Goal: Contribute content: Contribute content

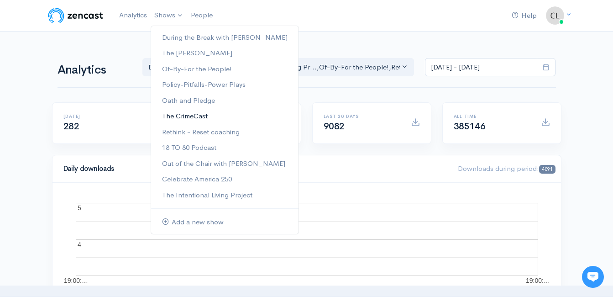
click at [180, 117] on link "The CrimeCast" at bounding box center [224, 116] width 147 height 16
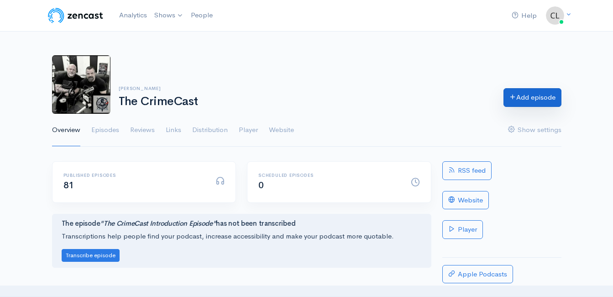
click at [515, 100] on link "Add episode" at bounding box center [532, 97] width 58 height 19
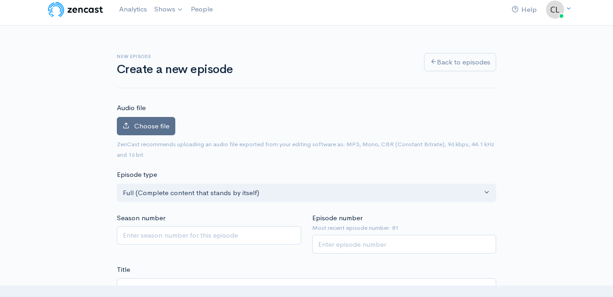
click at [157, 128] on span "Choose file" at bounding box center [151, 125] width 35 height 9
click at [0, 0] on input "Choose file" at bounding box center [0, 0] width 0 height 0
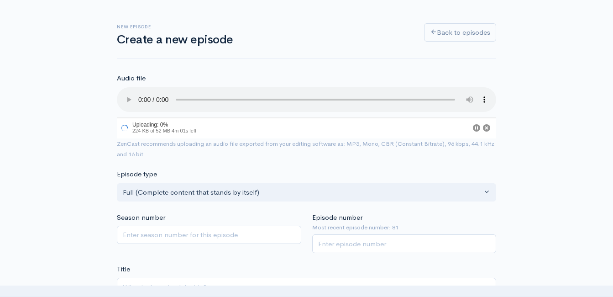
scroll to position [52, 0]
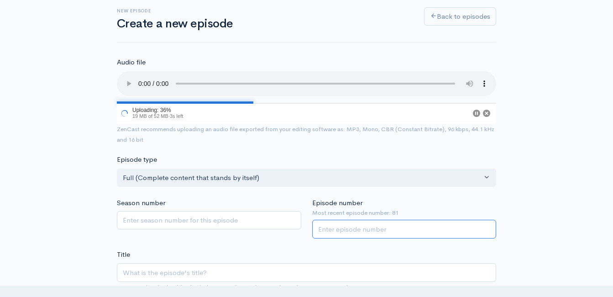
drag, startPoint x: 352, startPoint y: 232, endPoint x: 360, endPoint y: 226, distance: 9.8
click at [352, 232] on input "Episode number" at bounding box center [404, 229] width 184 height 19
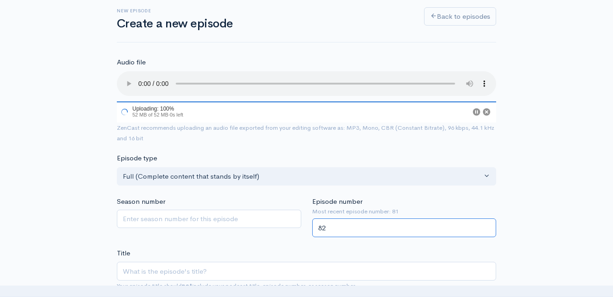
type input "82"
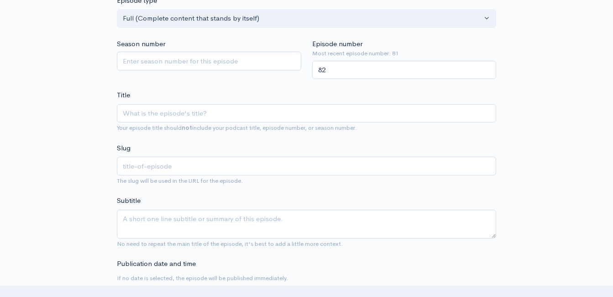
scroll to position [234, 0]
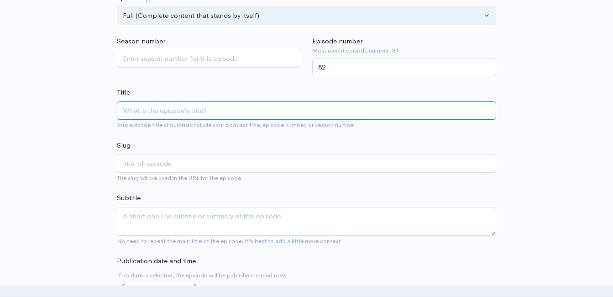
click at [201, 103] on input "Title" at bounding box center [306, 110] width 379 height 19
type input "r"
type input "ro"
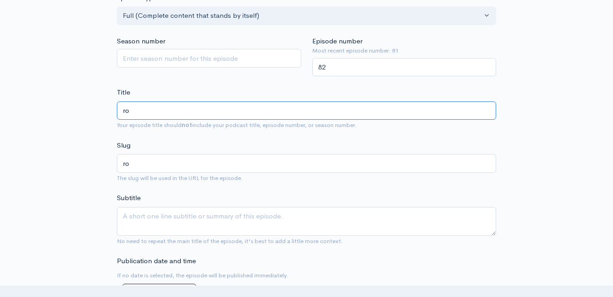
type input "rod"
type input "rodd"
type input "roddy"
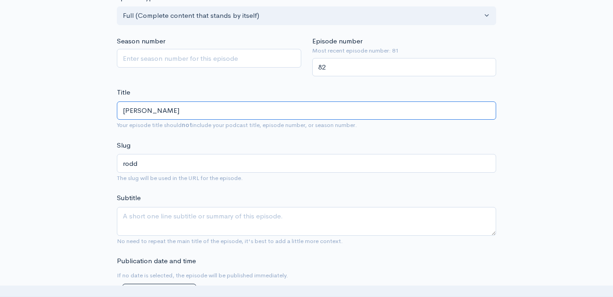
type input "roddy"
type input "roddy a"
type input "roddy-a"
type input "roddy"
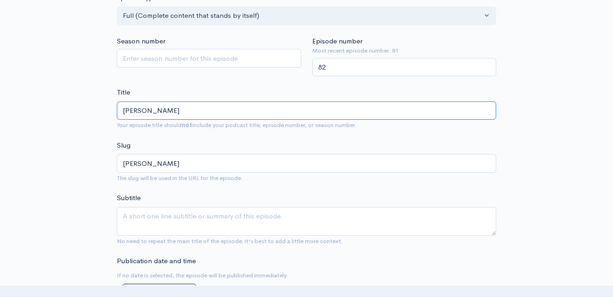
type input "rodd"
type input "rod"
type input "ro"
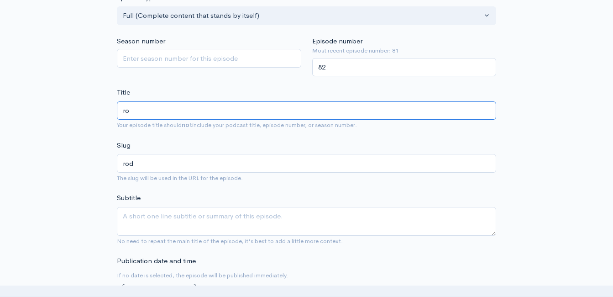
type input "ro"
type input "r"
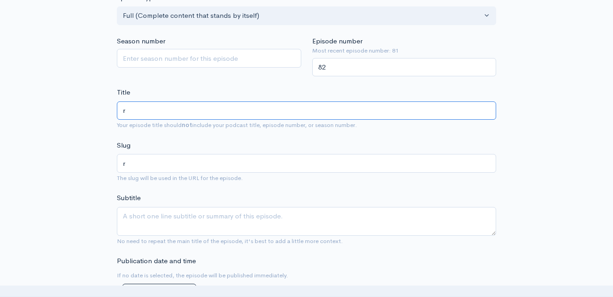
type input "ro"
type input "rod"
type input "rodd"
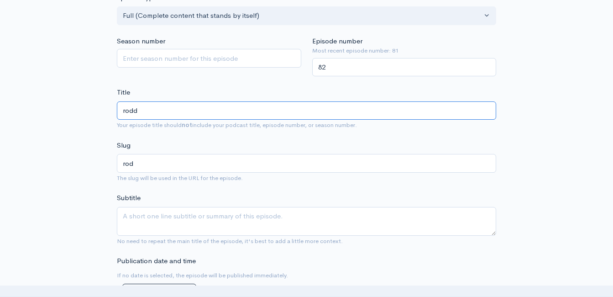
type input "rodd"
type input "rod"
type input "ro"
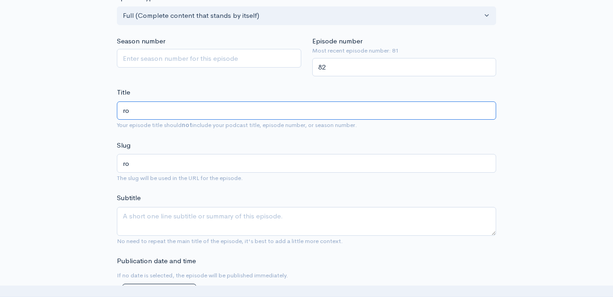
type input "r"
type input "R"
type input "r"
type input "Ro"
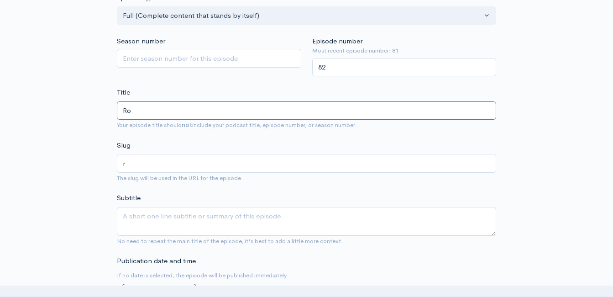
type input "ro"
type input "Rod"
type input "rod"
type input "Roddy"
type input "roddy"
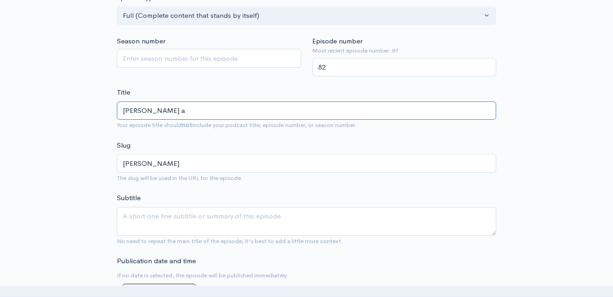
type input "Roddy an"
type input "roddy-an"
type input "Roddy and"
type input "roddy-and"
type input "Roddy and C"
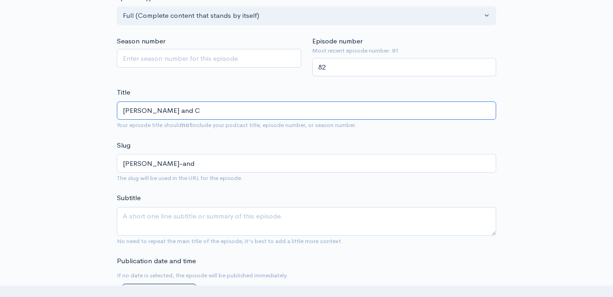
type input "roddy-and-c"
type input "Roddy and Cli"
type input "roddy-and-cli"
type input "Roddy and Clin"
type input "roddy-and-clin"
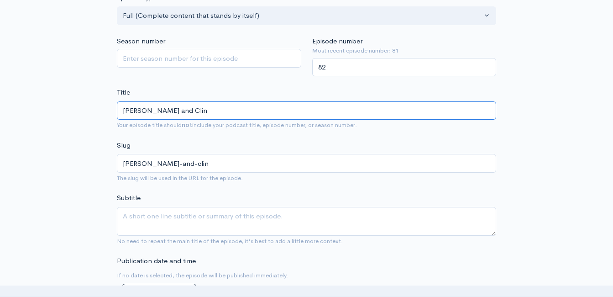
type input "Roddy and Clint"
type input "roddy-and-clint"
type input "Roddy and Clint t"
type input "roddy-and-clint-t"
type input "Roddy and Clint"
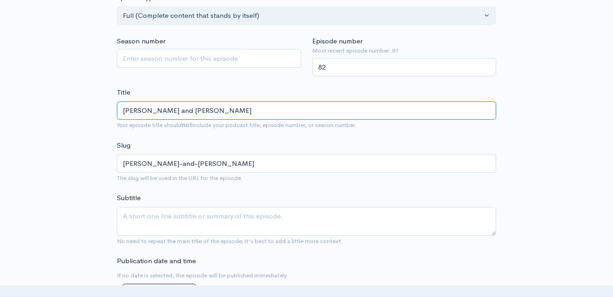
type input "roddy-and-clint"
type input "Roddy and Clint T"
type input "roddy-and-clint-t"
type input "Roddy and Clint Tal"
type input "roddy-and-clint-tal"
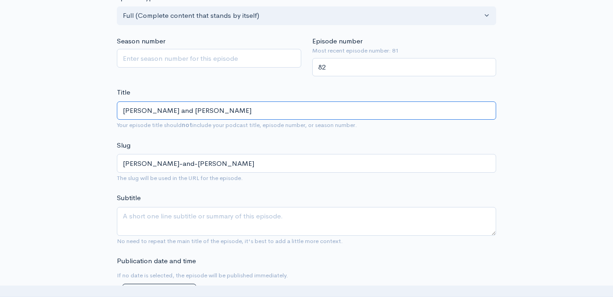
type input "Roddy and Clint Talk"
type input "roddy-and-clint-talk"
type input "Roddy and Clint Talk a"
type input "roddy-and-clint-talk-a"
type input "Roddy and Clint Talk ab"
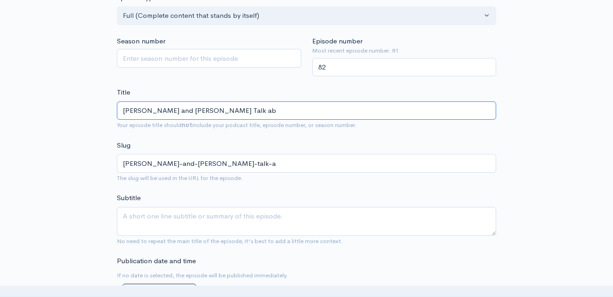
type input "roddy-and-clint-talk-ab"
type input "Roddy and Clint Talk a"
type input "roddy-and-clint-talk-a"
type input "Roddy and Clint Talk"
type input "roddy-and-clint-talk"
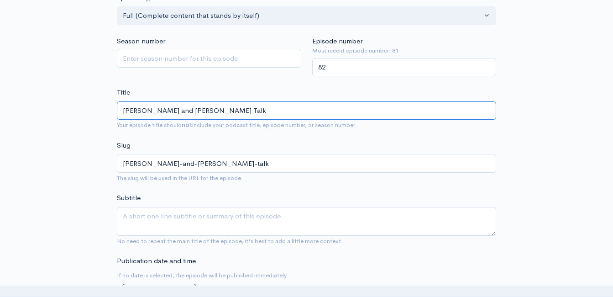
type input "Roddy and Clint Talk S"
type input "roddy-and-clint-talk-s"
type input "Roddy and Clint Talk Sc"
type input "roddy-and-clint-talk-sc"
type input "Roddy and Clint Talk S"
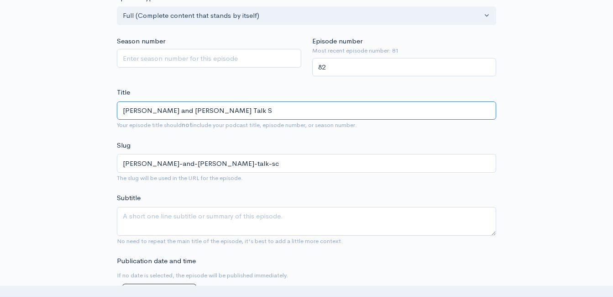
type input "roddy-and-clint-talk-s"
type input "Roddy and Clint Talk"
type input "roddy-and-clint-talk"
type input "Roddy and Clint Talk S"
type input "roddy-and-clint-talk-s"
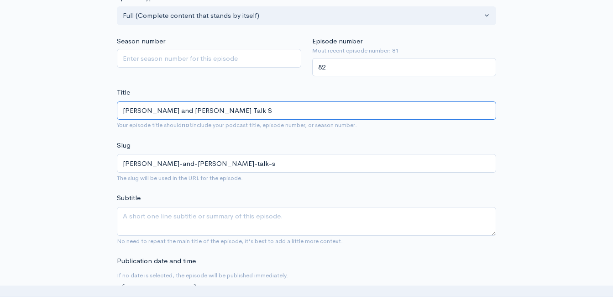
type input "Roddy and Clint Talk Sa"
type input "roddy-and-clint-talk-sa"
type input "Roddy and Clint Talk Saf"
type input "roddy-and-clint-talk-saf"
type input "Roddy and Clint Talk Safe"
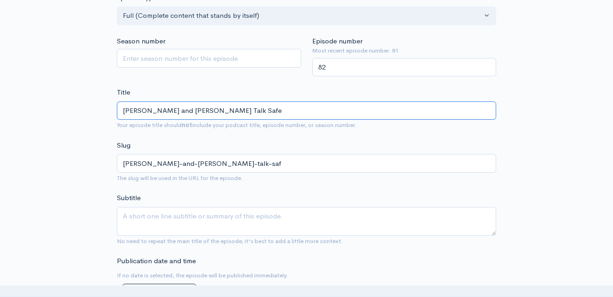
type input "roddy-and-clint-talk-safe"
type input "Roddy and Clint Talk Safet"
type input "roddy-and-clint-talk-safet"
type input "Roddy and Clint Talk Safety"
type input "roddy-and-clint-talk-safety"
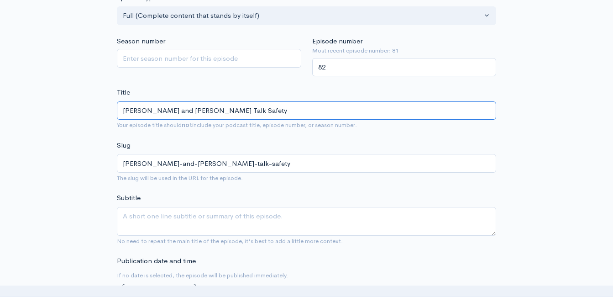
type input "Roddy and Clint Talk Safety a"
type input "roddy-and-clint-talk-safety-a"
type input "Roddy and Clint Talk Safety an"
type input "roddy-and-clint-talk-safety-an"
type input "Roddy and Clint Talk Safety and"
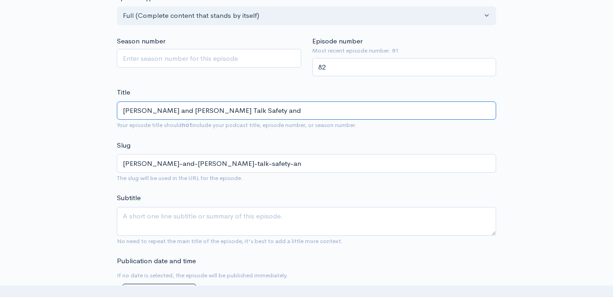
type input "roddy-and-clint-talk-safety-and"
type input "Roddy and Clint Talk Safety and E"
type input "roddy-and-clint-talk-safety-and-e"
type input "Roddy and Clint Talk Safety and"
type input "roddy-and-clint-talk-safety-and"
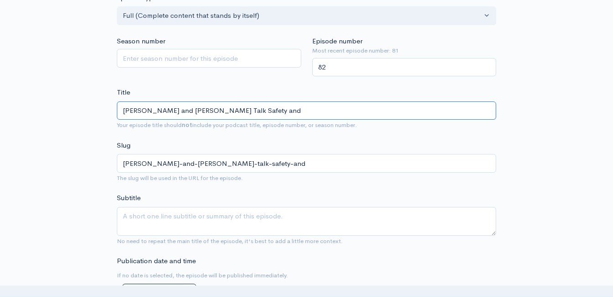
type input "Roddy and Clint Talk Safety and S"
type input "roddy-and-clint-talk-safety-and-s"
type input "Roddy and Clint Talk Safety and Se"
type input "roddy-and-clint-talk-safety-and-se"
type input "Roddy and Clint Talk Safety and Sec"
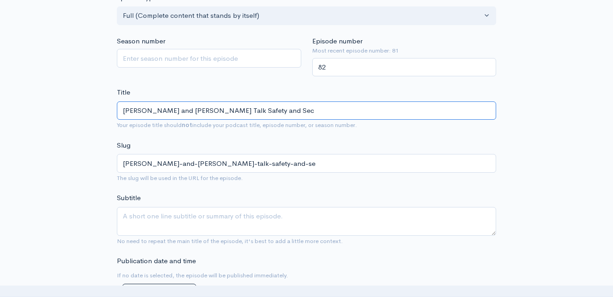
type input "roddy-and-clint-talk-safety-and-sec"
type input "Roddy and Clint Talk Safety and Secu"
type input "roddy-and-clint-talk-safety-and-secu"
type input "Roddy and Clint Talk Safety and Secui"
type input "roddy-and-clint-talk-safety-and-secui"
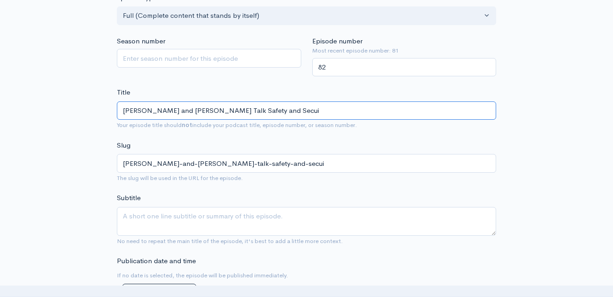
type input "Roddy and Clint Talk Safety and Secu"
type input "roddy-and-clint-talk-safety-and-secu"
type input "Roddy and Clint Talk Safety and Secur"
type input "roddy-and-clint-talk-safety-and-secur"
type input "Roddy and Clint Talk Safety and Securi"
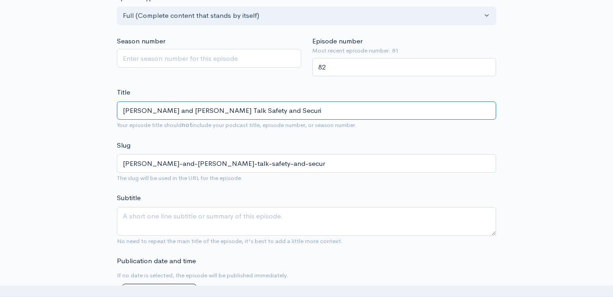
type input "roddy-and-clint-talk-safety-and-securi"
type input "Roddy and Clint Talk Safety and Securit"
type input "roddy-and-clint-talk-safety-and-securit"
type input "Roddy and Clint Talk Safety and Security"
type input "roddy-and-clint-talk-safety-and-security"
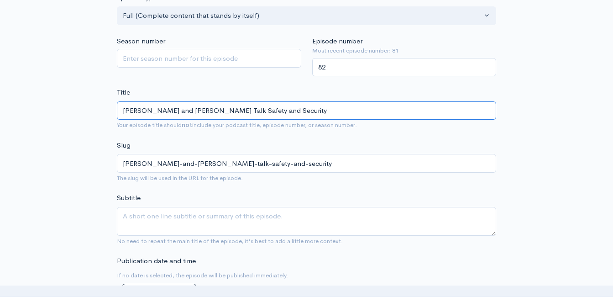
type input "Roddy and Clint Talk Safety and Security f"
type input "roddy-and-clint-talk-safety-and-security-f"
type input "Roddy and Clint Talk Safety and Security fo"
type input "roddy-and-clint-talk-safety-and-security-fo"
type input "Roddy and Clint Talk Safety and Security for"
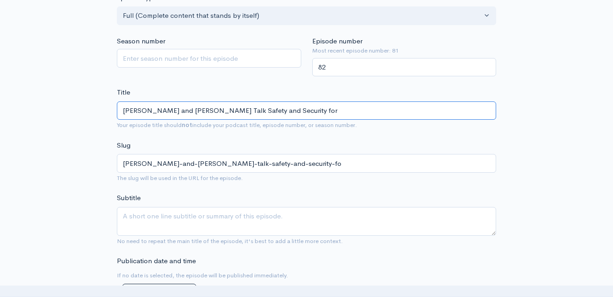
type input "roddy-and-clint-talk-safety-and-security-for"
type input "Roddy and Clint Talk Safety and Security for W"
type input "roddy-and-clint-talk-safety-and-security-for-w"
type input "Roddy and Clint Talk Safety and Security for Wo"
type input "roddy-and-clint-talk-safety-and-security-for-wo"
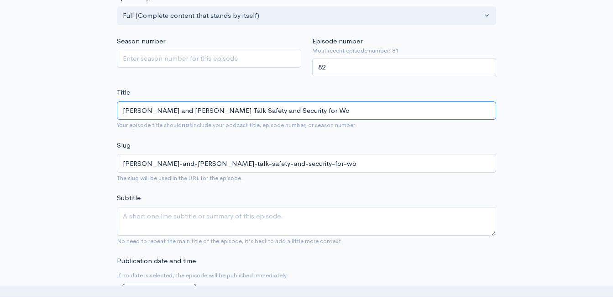
type input "Roddy and Clint Talk Safety and Security for Wor"
type input "roddy-and-clint-talk-safety-and-security-for-wor"
type input "Roddy and Clint Talk Safety and Security for Work"
type input "roddy-and-clint-talk-safety-and-security-for-work"
type input "Roddy and Clint Talk Safety and Security for Work a"
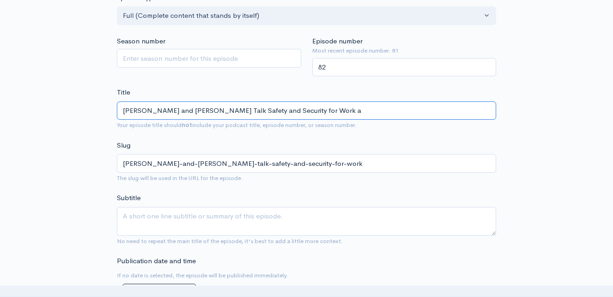
type input "roddy-and-clint-talk-safety-and-security-for-work-a"
type input "Roddy and Clint Talk Safety and Security for Work and"
type input "roddy-and-clint-talk-safety-and-security-for-work-an"
type input "Roddy and Clint Talk Safety and Security for Work and"
type input "roddy-and-clint-talk-safety-and-security-for-work-and"
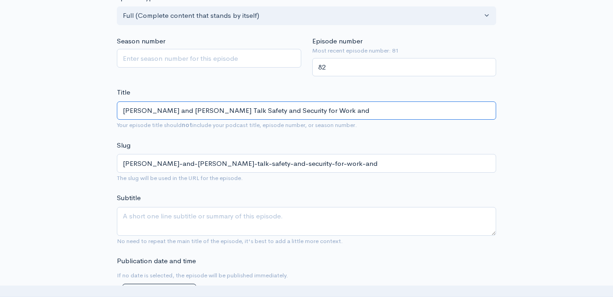
type input "Roddy and Clint Talk Safety and Security for Work and S"
type input "roddy-and-clint-talk-safety-and-security-for-work-and-s"
type input "Roddy and Clint Talk Safety and Security for Work and Sc"
type input "roddy-and-clint-talk-safety-and-security-for-work-and-sc"
type input "Roddy and Clint Talk Safety and Security for Work and Sch"
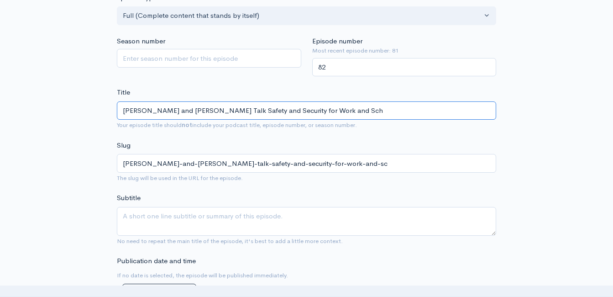
type input "roddy-and-clint-talk-safety-and-security-for-work-and-sch"
type input "Roddy and Clint Talk Safety and Security for Work and Scho"
type input "roddy-and-clint-talk-safety-and-security-for-work-and-scho"
type input "Roddy and Clint Talk Safety and Security for Work and Schol"
type input "roddy-and-clint-talk-safety-and-security-for-work-and-schol"
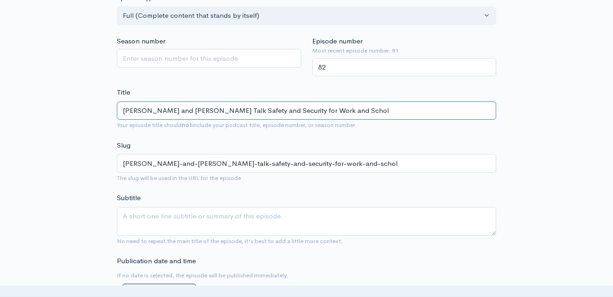
type input "Roddy and Clint Talk Safety and Security for Work and Scho"
type input "roddy-and-clint-talk-safety-and-security-for-work-and-scho"
type input "Roddy and Clint Talk Safety and Security for Work and Schoo"
type input "roddy-and-clint-talk-safety-and-security-for-work-and-schoo"
type input "Roddy and Clint Talk Safety and Security for Work and School"
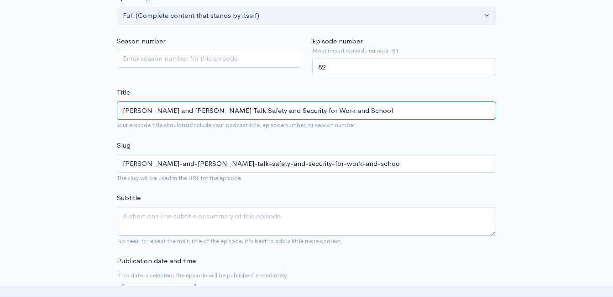
type input "roddy-and-clint-talk-safety-and-security-for-work-and-school"
type input "Roddy and Clint Talk Safety and Security for Work and Schools"
type input "roddy-and-clint-talk-safety-and-security-for-work-and-schools"
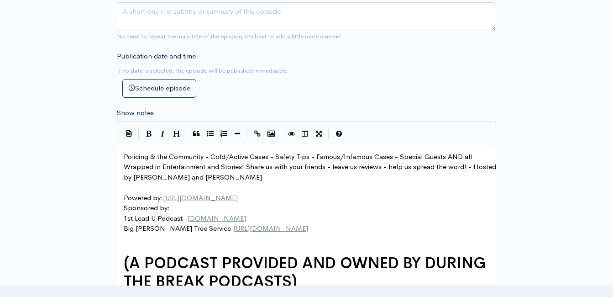
scroll to position [325, 0]
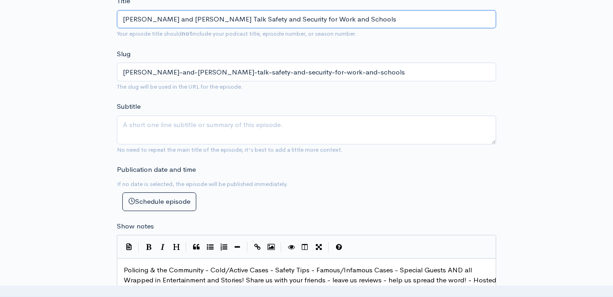
click at [204, 19] on input "Roddy and Clint Talk Safety and Security for Work and Schools" at bounding box center [306, 19] width 379 height 19
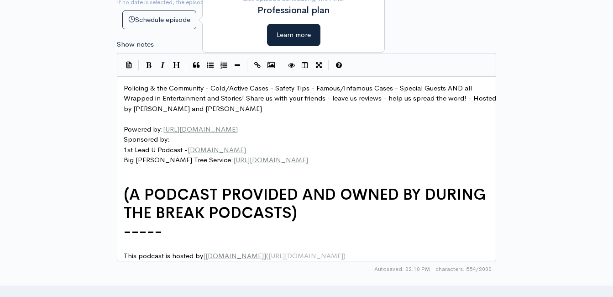
scroll to position [508, 0]
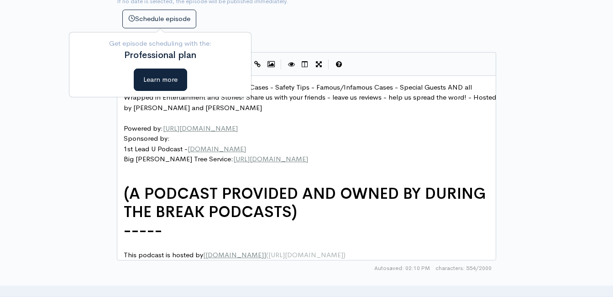
type input "Roddy and Clint Talk Safety and Security for Work and Schools"
type textarea "wered by: https://www.kubotaofchattanooga.com/ Sp"
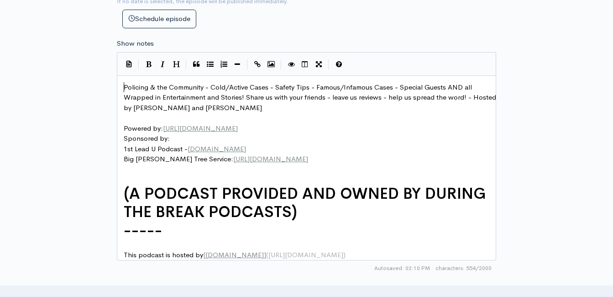
click at [125, 85] on span "Policing & the Community - Cold/Active Cases - Safety Tips - Famous/Infamous Ca…" at bounding box center [311, 97] width 374 height 29
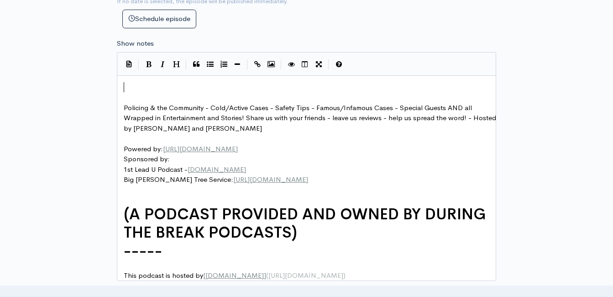
click at [168, 84] on pre "​" at bounding box center [310, 87] width 376 height 10
type textarea "​"
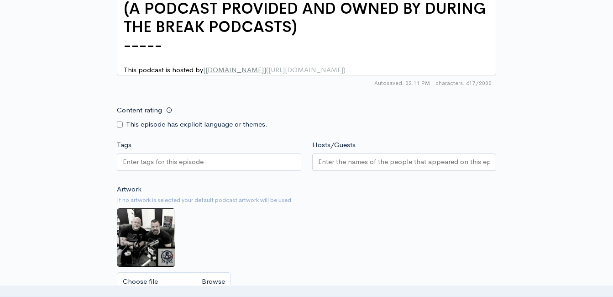
scroll to position [867, 0]
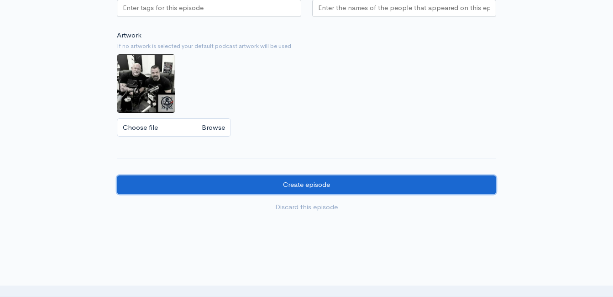
click at [311, 194] on input "Create episode" at bounding box center [306, 184] width 379 height 19
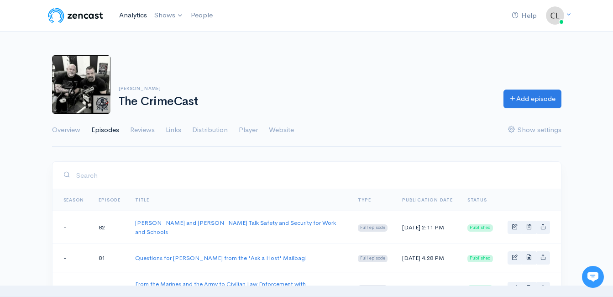
click at [135, 17] on link "Analytics" at bounding box center [132, 15] width 35 height 20
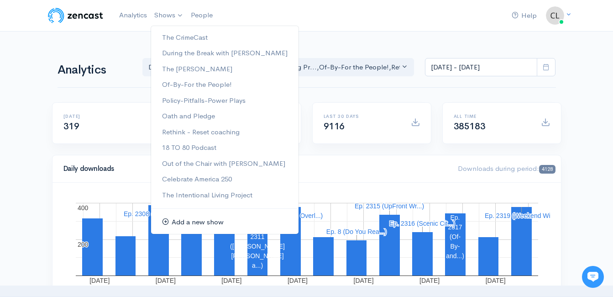
click at [208, 225] on link "Add a new show" at bounding box center [224, 222] width 147 height 16
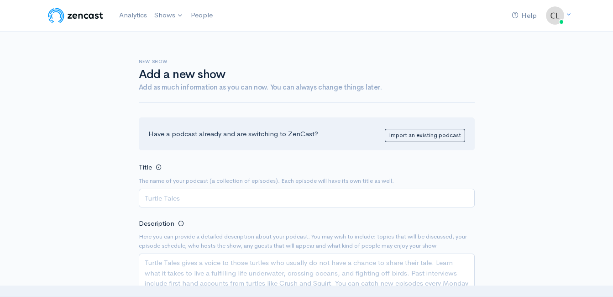
click at [290, 202] on input "Title" at bounding box center [307, 197] width 336 height 19
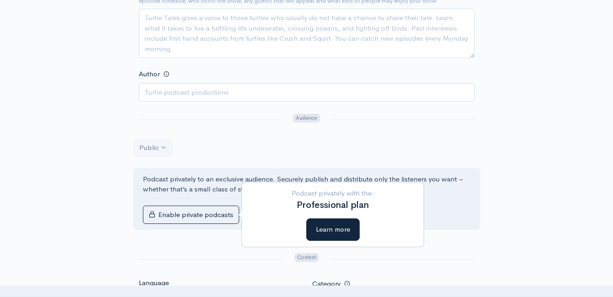
scroll to position [228, 0]
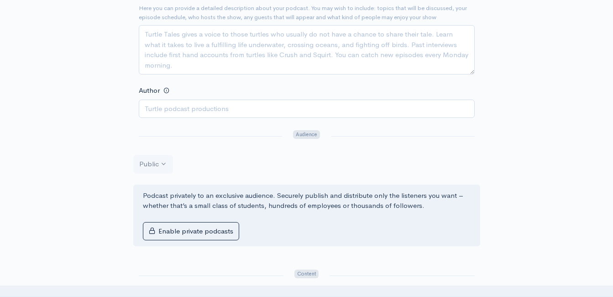
type input "Chat with Chap: Pastor [PERSON_NAME]"
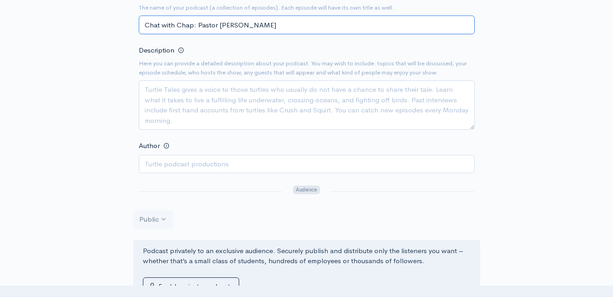
scroll to position [137, 0]
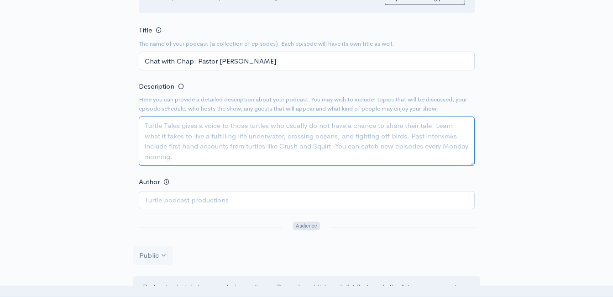
paste textarea "Hosted by Roger 'Chap' Woods and Clint Powell - conversations centered around f…"
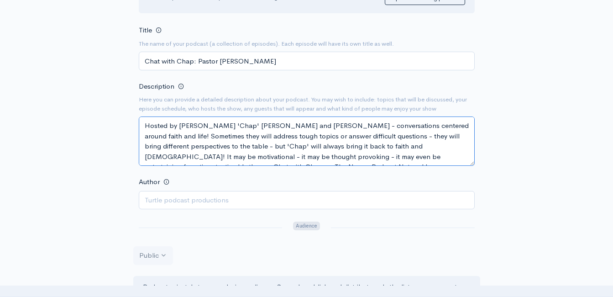
scroll to position [6, 0]
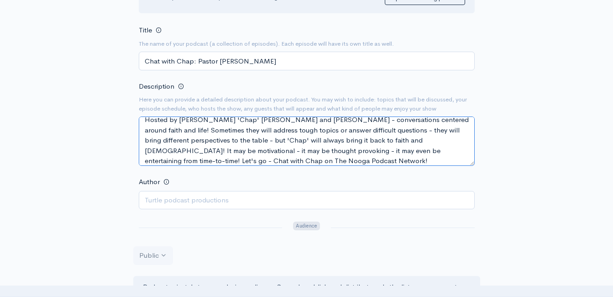
click at [259, 160] on textarea "Hosted by Roger 'Chap' Woods and Clint Powell - conversations centered around f…" at bounding box center [307, 140] width 336 height 49
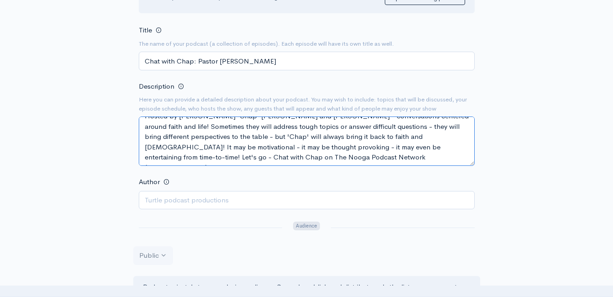
scroll to position [10, 0]
type textarea "Hosted by Roger 'Chap' Woods and Clint Powell - conversations centered around f…"
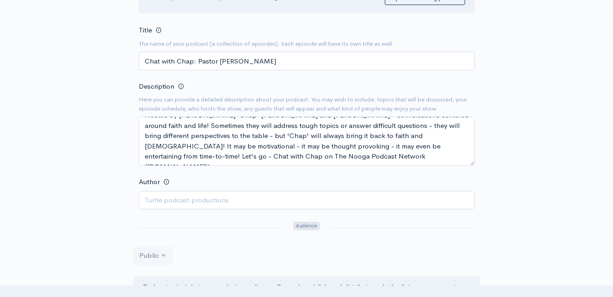
click at [110, 165] on div "New show Add a new show Add as much information as you can now. You can always …" at bounding box center [307, 283] width 520 height 776
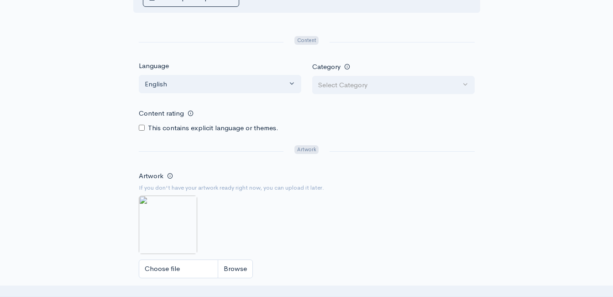
scroll to position [183, 0]
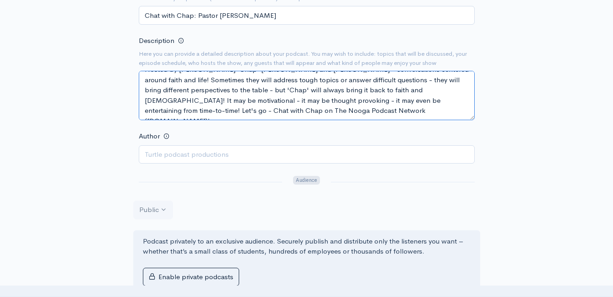
click at [195, 100] on textarea "Hosted by Roger 'Chap' Woods and Clint Powell - conversations centered around f…" at bounding box center [307, 95] width 336 height 49
click at [195, 99] on textarea "Hosted by Roger 'Chap' Woods and Clint Powell - conversations centered around f…" at bounding box center [307, 95] width 336 height 49
click at [194, 99] on textarea "Hosted by Roger 'Chap' Woods and Clint Powell - conversations centered around f…" at bounding box center [307, 95] width 336 height 49
click at [193, 96] on textarea "Hosted by Roger 'Chap' Woods and Clint Powell - conversations centered around f…" at bounding box center [307, 95] width 336 height 49
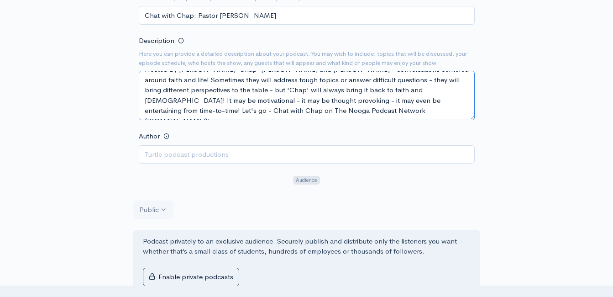
click at [209, 99] on textarea "Hosted by Roger 'Chap' Woods and Clint Powell - conversations centered around f…" at bounding box center [307, 95] width 336 height 49
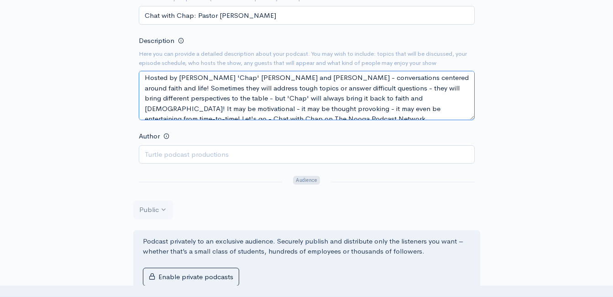
scroll to position [0, 0]
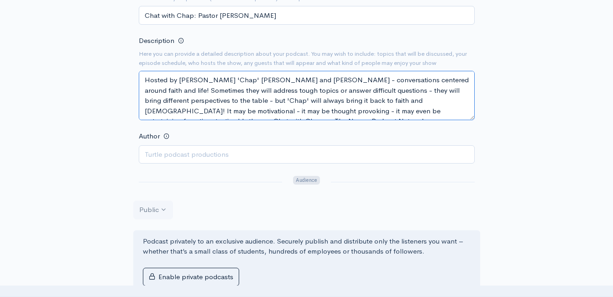
click at [222, 91] on textarea "Hosted by Roger 'Chap' Woods and Clint Powell - conversations centered around f…" at bounding box center [307, 95] width 336 height 49
click at [222, 88] on textarea "Hosted by Roger 'Chap' Woods and Clint Powell - conversations centered around f…" at bounding box center [307, 95] width 336 height 49
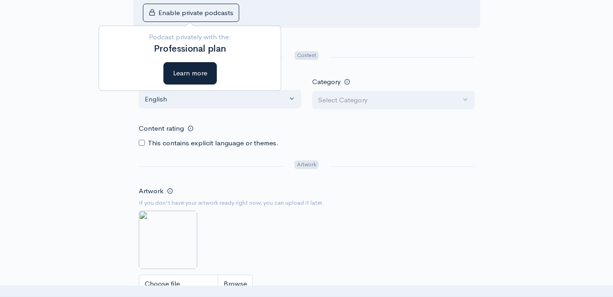
scroll to position [502, 0]
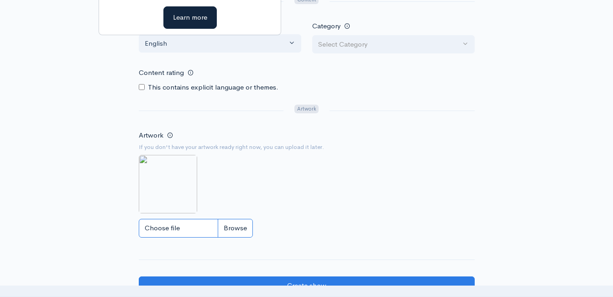
click at [223, 231] on input "Choose file" at bounding box center [196, 228] width 114 height 19
type input "C:\fakepath\ChatGPT Image Aug 15, 2025, 04_17_11 PM.png"
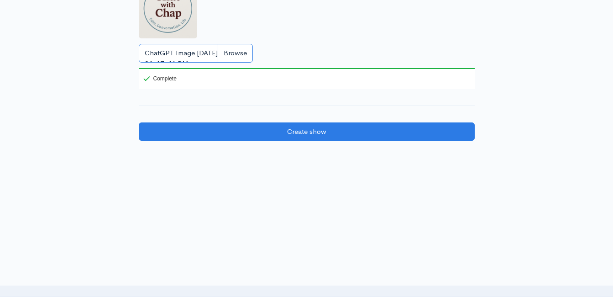
scroll to position [683, 0]
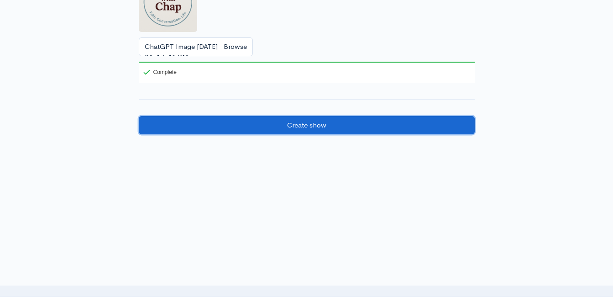
click at [352, 123] on input "Create show" at bounding box center [307, 125] width 336 height 19
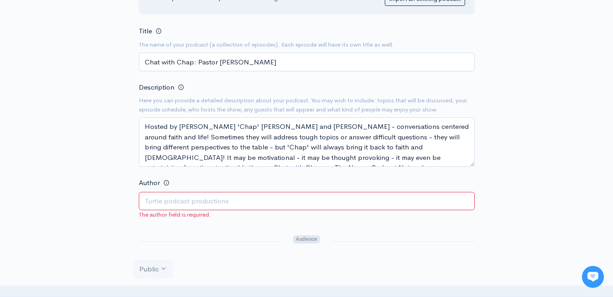
scroll to position [137, 0]
click at [225, 199] on input "Author" at bounding box center [307, 200] width 336 height 19
type input "Clint Powell"
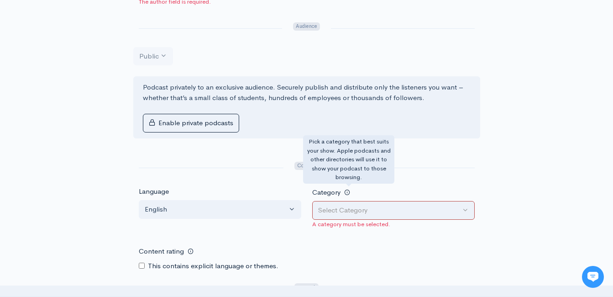
scroll to position [365, 0]
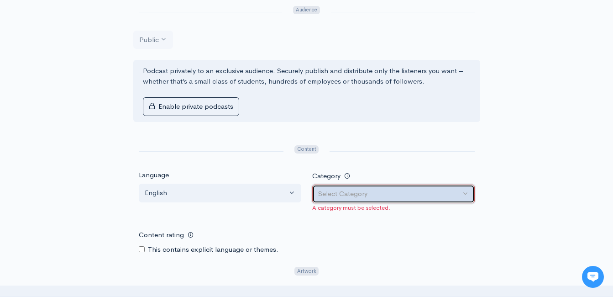
click at [347, 202] on button "Select Category" at bounding box center [393, 193] width 162 height 19
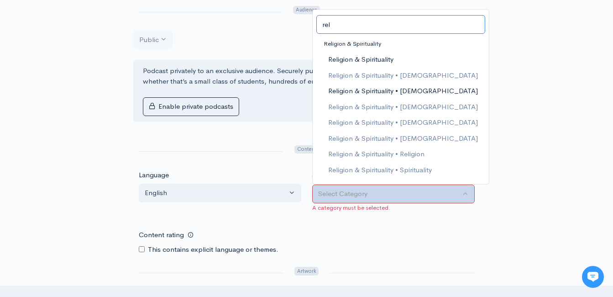
type input "rel"
click at [354, 90] on span "Religion & Spirituality • [DEMOGRAPHIC_DATA]" at bounding box center [403, 91] width 150 height 10
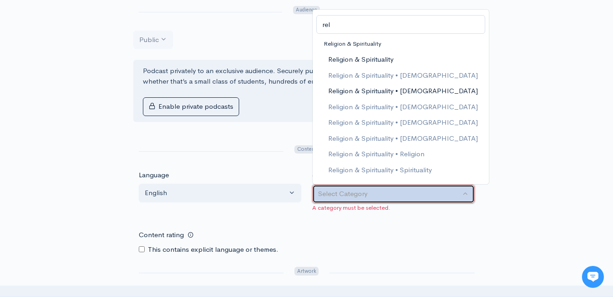
select select "Religion & Spirituality > Christianity"
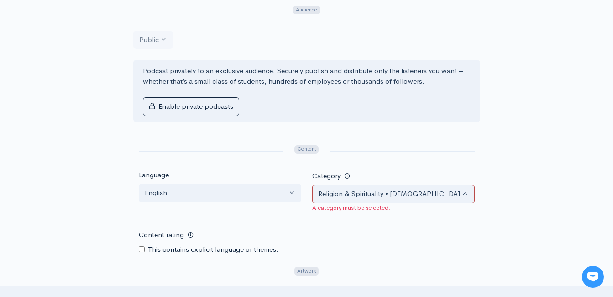
click at [525, 136] on div "New show Add a new show Add as much information as you can now. You can always …" at bounding box center [307, 66] width 520 height 801
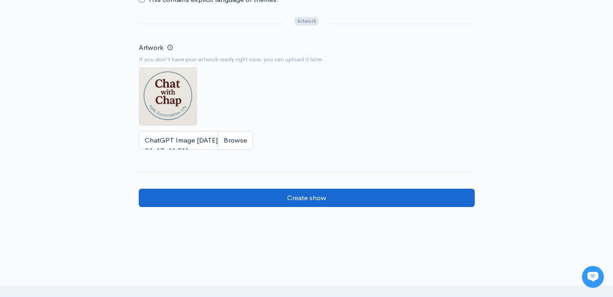
scroll to position [639, 0]
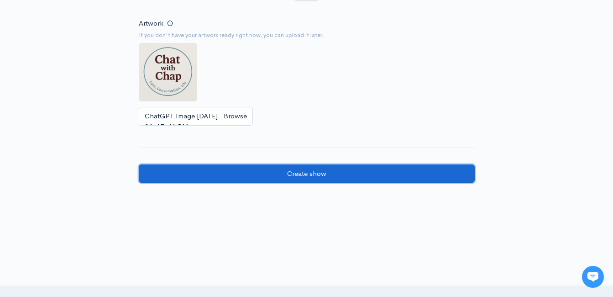
click at [390, 164] on input "Create show" at bounding box center [307, 173] width 336 height 19
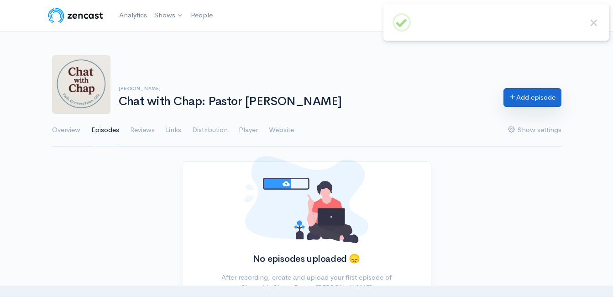
click at [512, 97] on icon at bounding box center [512, 96] width 7 height 7
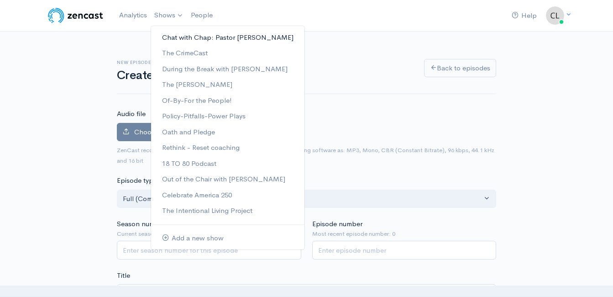
click at [181, 37] on link "Chat with Chap: Pastor [PERSON_NAME]" at bounding box center [227, 38] width 153 height 16
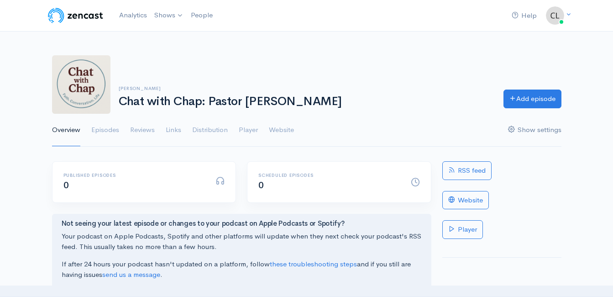
click at [518, 134] on link "Show settings" at bounding box center [534, 130] width 53 height 33
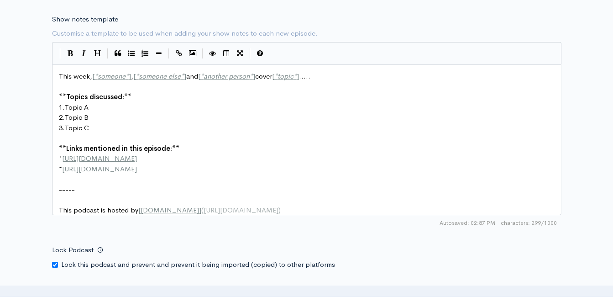
scroll to position [4, 0]
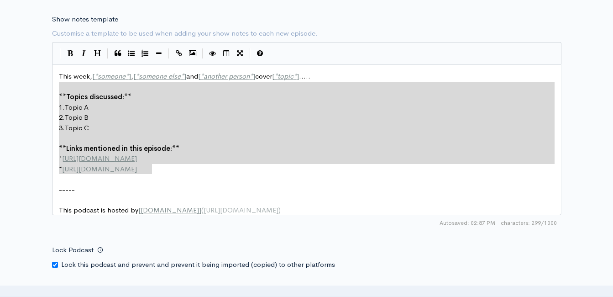
drag, startPoint x: 167, startPoint y: 174, endPoint x: 40, endPoint y: 78, distance: 159.6
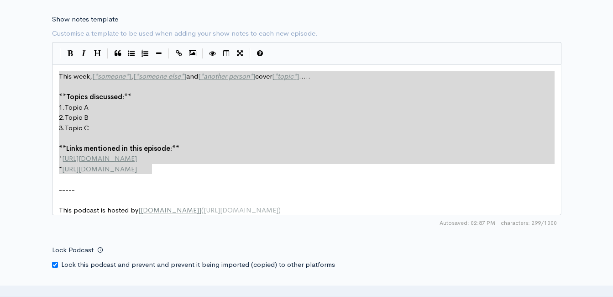
type textarea "​This week, [*someone*], [*someone else*] and [*another person*] cover [*topic*…"
paste textarea
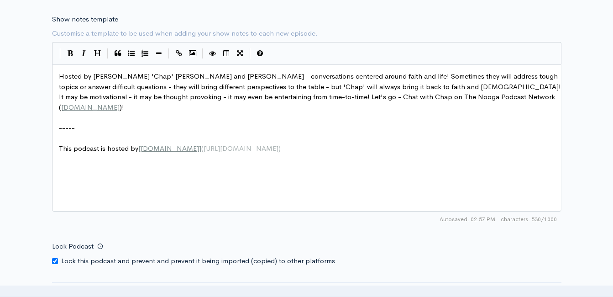
click at [58, 77] on pre "Hosted by [PERSON_NAME] 'Chap' [PERSON_NAME] and [PERSON_NAME] - conversations …" at bounding box center [310, 91] width 506 height 41
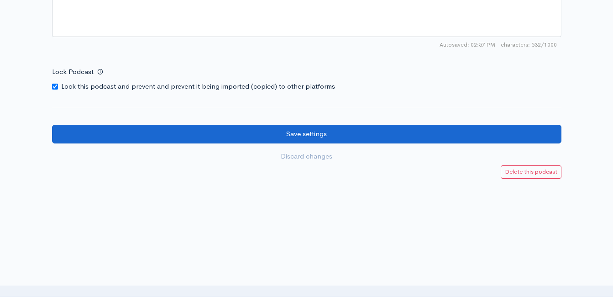
scroll to position [1270, 0]
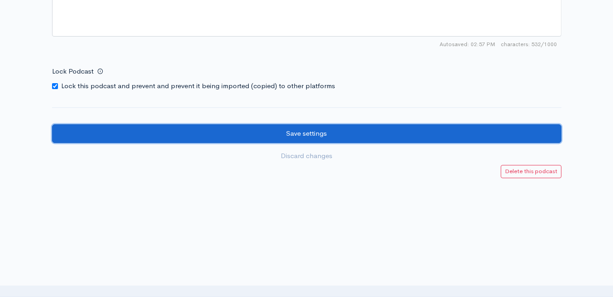
click at [247, 136] on input "Save settings" at bounding box center [306, 133] width 509 height 19
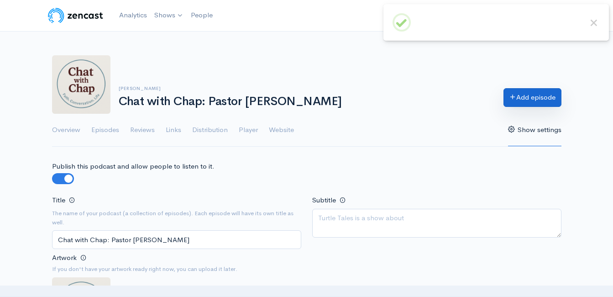
click at [544, 93] on link "Add episode" at bounding box center [532, 97] width 58 height 19
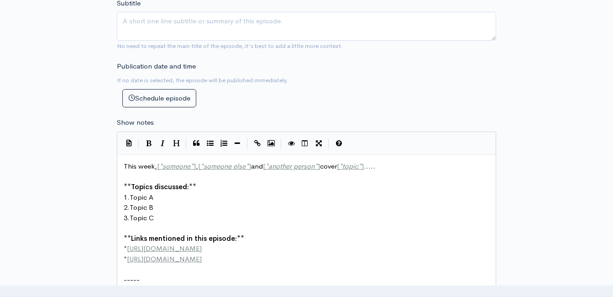
scroll to position [411, 0]
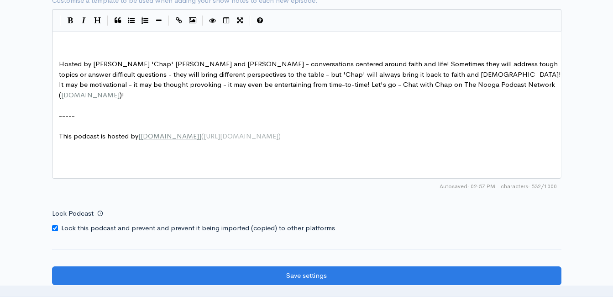
scroll to position [1141, 0]
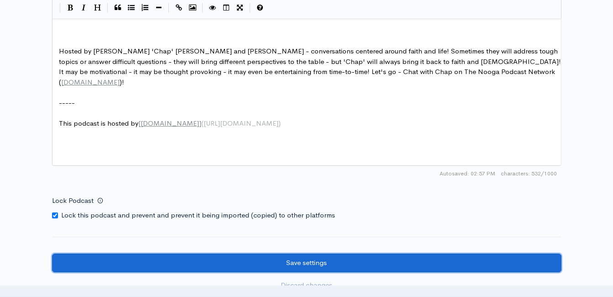
click at [271, 261] on input "Save settings" at bounding box center [306, 262] width 509 height 19
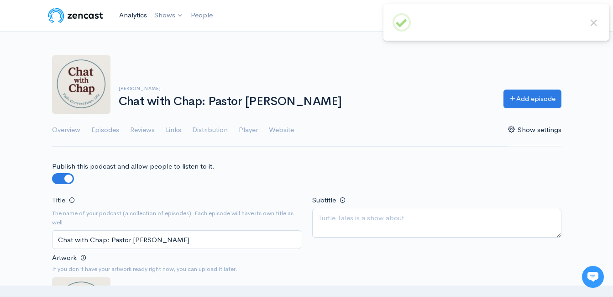
click at [137, 17] on link "Analytics" at bounding box center [132, 15] width 35 height 20
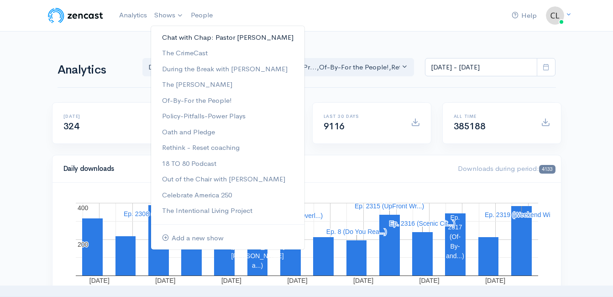
click at [178, 36] on link "Chat with Chap: Pastor [PERSON_NAME]" at bounding box center [227, 38] width 153 height 16
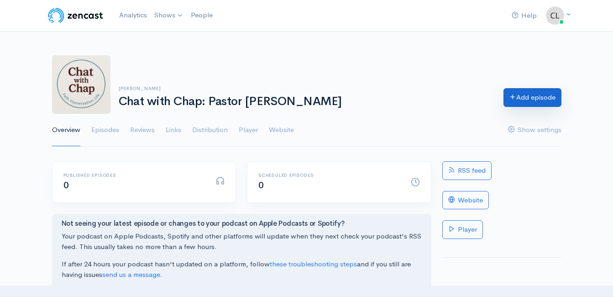
click at [520, 97] on link "Add episode" at bounding box center [532, 97] width 58 height 19
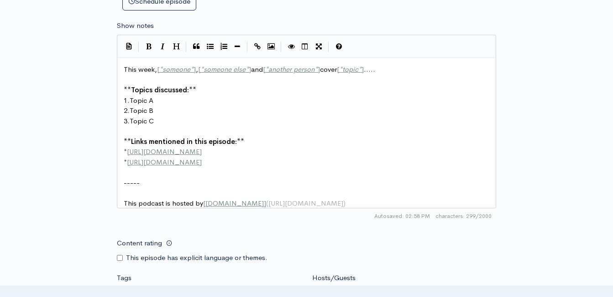
scroll to position [4, 0]
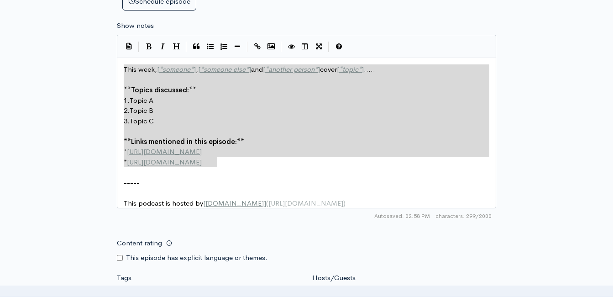
drag, startPoint x: 224, startPoint y: 165, endPoint x: 142, endPoint y: 81, distance: 116.8
type textarea "​This week, [*someone*], [*someone else*] and [*another person*] cover [*topic*…"
paste textarea
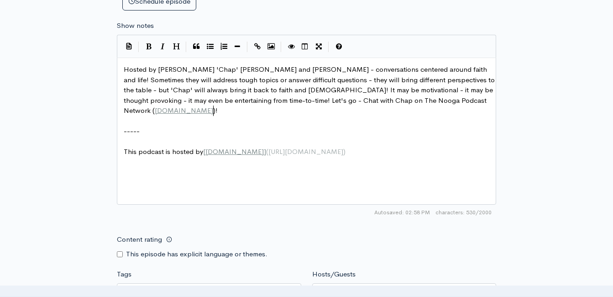
click at [123, 68] on pre "Hosted by Roger 'Chap' Woods and Clint Powell - conversations centered around f…" at bounding box center [310, 90] width 376 height 52
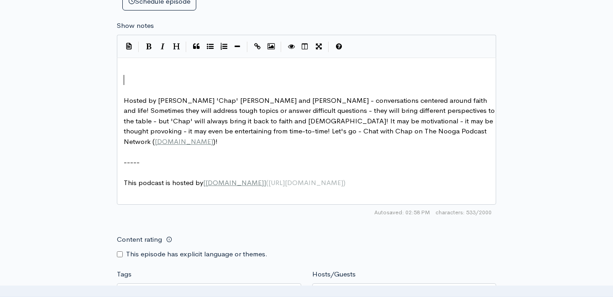
click at [129, 75] on pre "​" at bounding box center [310, 80] width 376 height 10
click at [131, 68] on pre "​" at bounding box center [310, 69] width 376 height 10
type textarea "Let's get to know Pat"
type textarea "s"
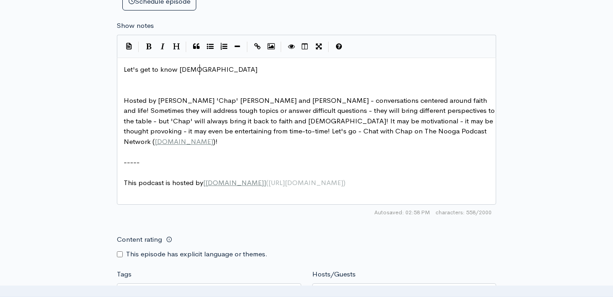
type textarea "Pastor ro"
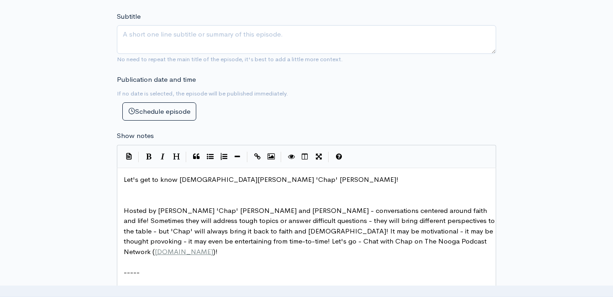
scroll to position [109, 0]
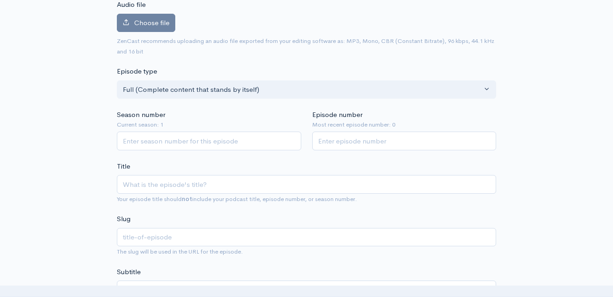
type textarea "Roger 'Chap' Woods!"
click at [356, 144] on input "Episode number" at bounding box center [404, 140] width 184 height 19
type input "1"
click at [280, 184] on input "Title" at bounding box center [306, 184] width 379 height 19
type input "I"
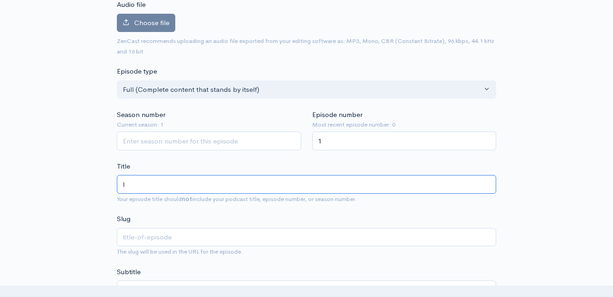
type input "i"
type input "In"
type input "in"
type input "Inf"
type input "inf"
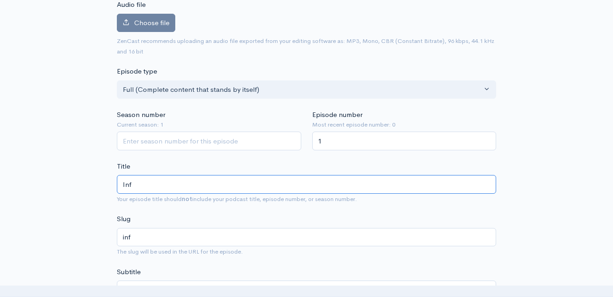
type input "In"
type input "in"
type input "I"
type input "i"
type input "G"
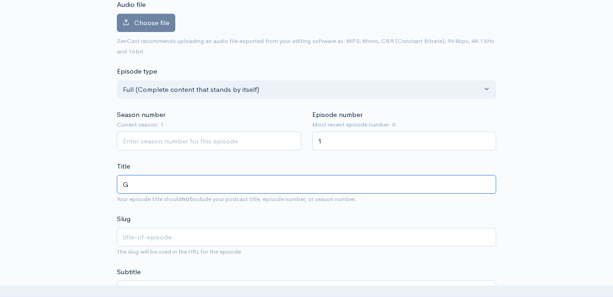
type input "g"
type input "Ge"
type input "ge"
type input "Get"
type input "get"
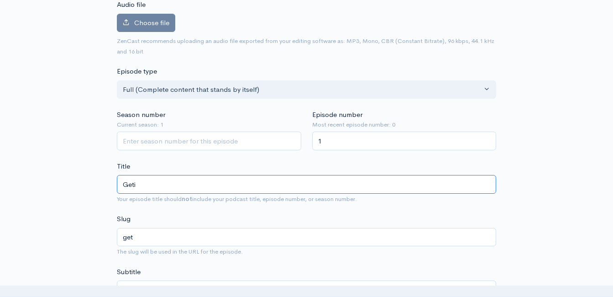
type input "Getin"
type input "getin"
type input "Geting"
type input "geting"
type input "Geting t"
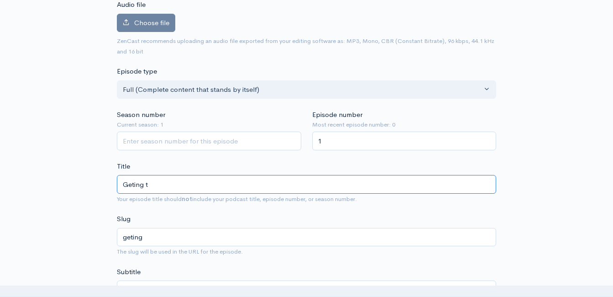
type input "geting-t"
type input "Geting to"
type input "geting-to"
type input "Geting t"
type input "geting-t"
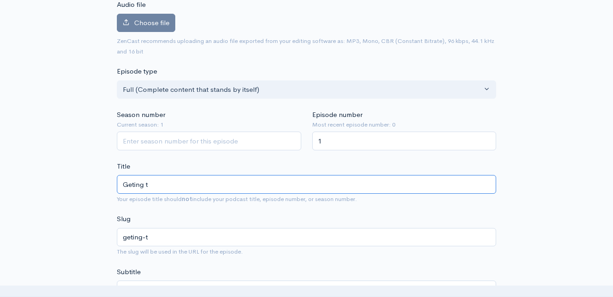
type input "Geting"
type input "geting"
type input "Getin"
type input "getin"
type input "Geti"
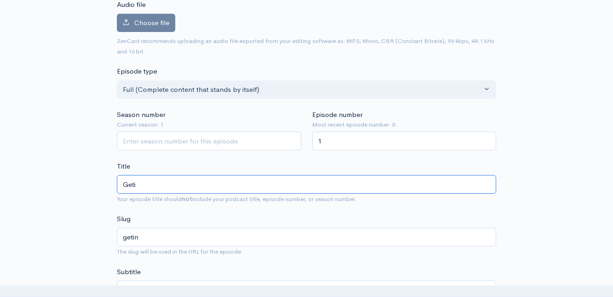
type input "geti"
type input "Get"
type input "get"
type input "Ge"
type input "ge"
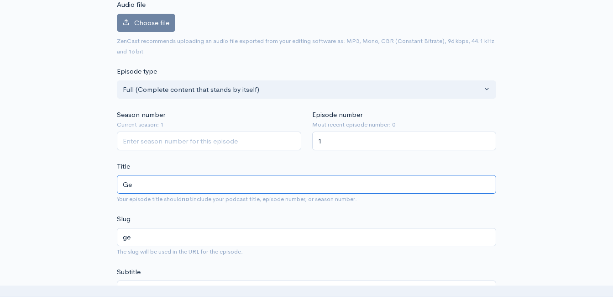
type input "Get"
type input "get"
type input "Gett"
type input "gett"
type input "Gettin"
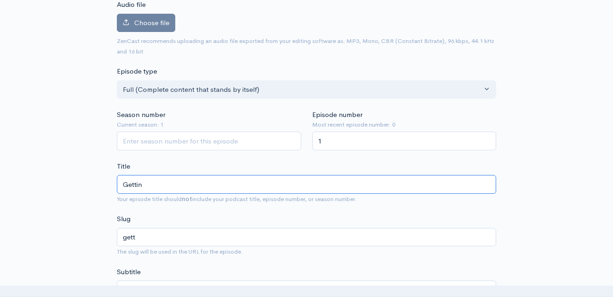
type input "gettin"
type input "Getting"
type input "getting"
type input "Getting t"
type input "getting-t"
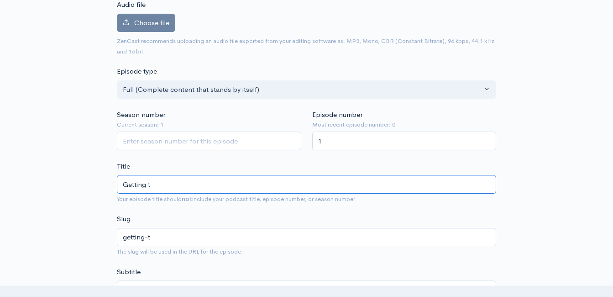
type input "Getting to"
type input "getting-to"
type input "Getting to K"
type input "getting-to-k"
type input "Getting to KN"
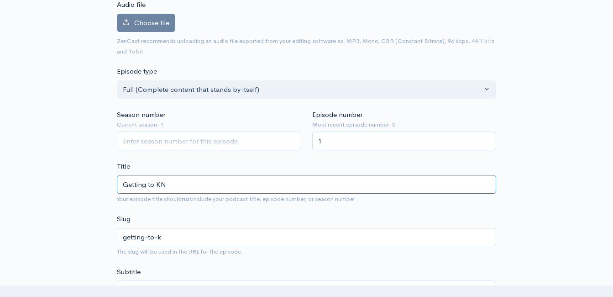
type input "getting-to-kn"
type input "Getting to KNo"
type input "getting-to-kno"
type input "Getting to KNow"
type input "getting-to-know"
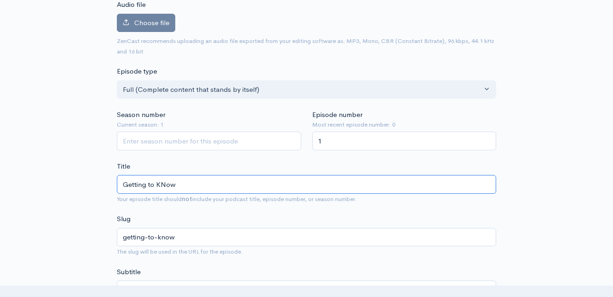
type input "Getting to KNo"
type input "getting-to-kno"
type input "Getting to KN"
type input "getting-to-kn"
type input "Getting to K"
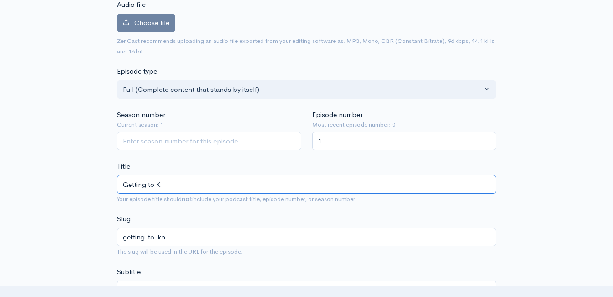
type input "getting-to-k"
type input "Getting to Kn"
type input "getting-to-kn"
type input "Getting to Kno"
type input "getting-to-kno"
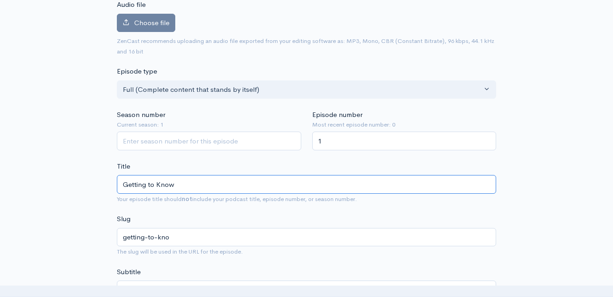
type input "Getting to Know"
type input "getting-to-know"
type input "Getting to Know P"
type input "getting-to-know-p"
type input "Getting to Know Pas"
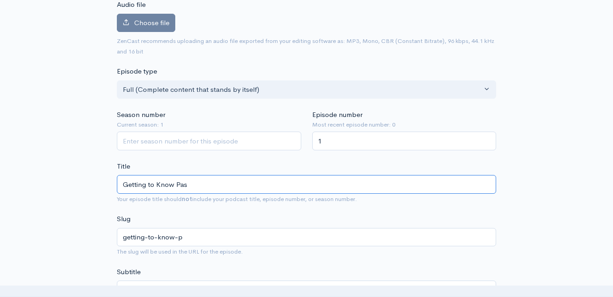
type input "getting-to-know-pas"
type input "Getting to Know Past"
type input "getting-to-know-past"
type input "Getting to Know Pasto"
type input "getting-to-know-pasto"
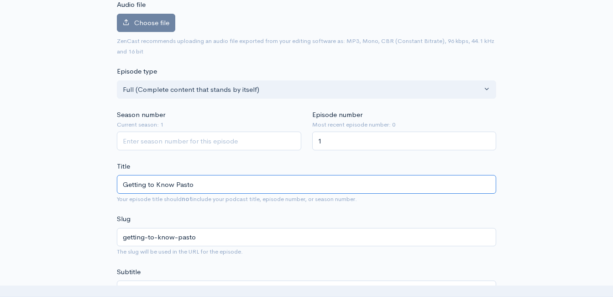
type input "Getting to Know Pastor"
type input "getting-to-know-pastor"
type input "Getting to Know Pastor r"
type input "getting-to-know-pastor-r"
type input "Getting to Know Pastor ro"
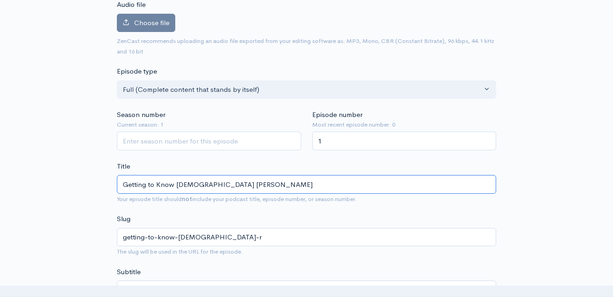
type input "getting-to-know-pastor-ro"
type input "Getting to Know Pastor rog"
type input "getting-to-know-pastor-rog"
type input "Getting to Know Pastor roger"
type input "getting-to-know-pastor-roger"
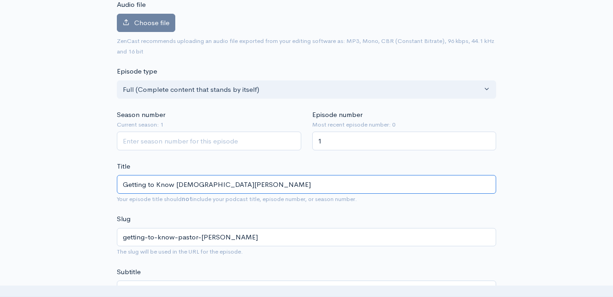
type input "Getting to Know Pastor roge"
type input "getting-to-know-pastor-roge"
type input "Getting to Know Pastor rog"
type input "getting-to-know-pastor-rog"
type input "Getting to Know Pastor ro"
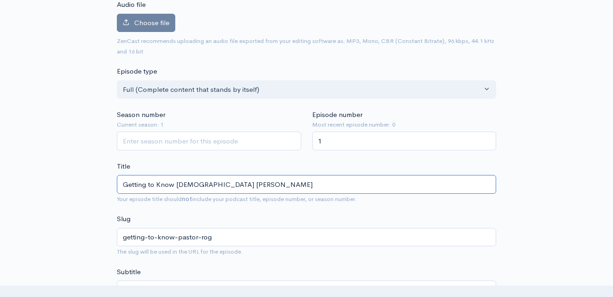
type input "getting-to-know-pastor-ro"
type input "Getting to Know Pastor r"
type input "getting-to-know-pastor-r"
type input "Getting to Know Pastor"
type input "getting-to-know-pastor"
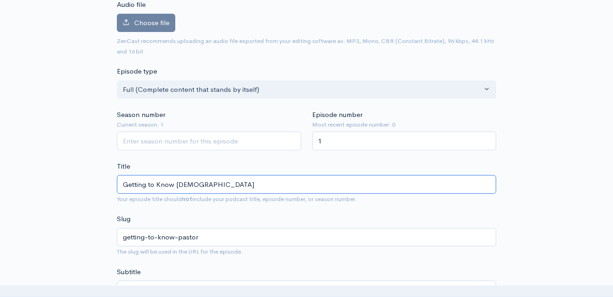
type input "Getting to Know Pastor R"
type input "getting-to-know-pastor-r"
type input "Getting to Know Pastor Ro"
type input "getting-to-know-pastor-ro"
type input "Getting to Know Pastor Rog"
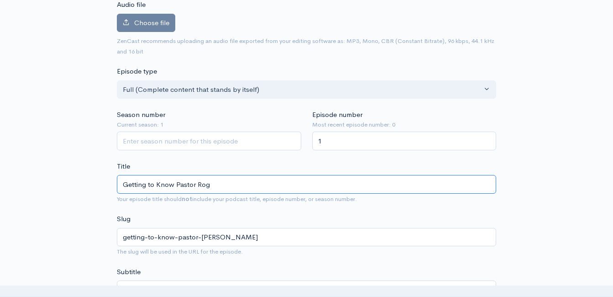
type input "getting-to-know-pastor-rog"
type input "Getting to Know Pastor Roger"
type input "getting-to-know-pastor-roger"
type input "Getting to Know Pastor Roger 'C"
type input "getting-to-know-pastor-roger-c"
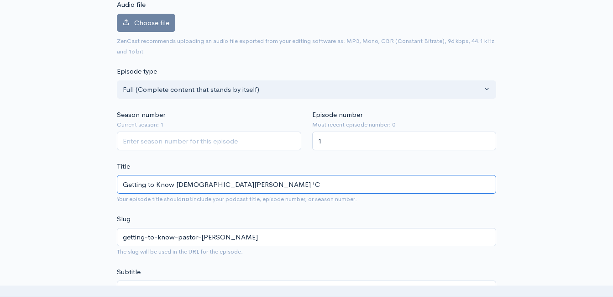
type input "Getting to Know Pastor Roger 'Ch"
type input "getting-to-know-pastor-roger-ch"
type input "Getting to Know Pastor Roger 'Cha"
type input "getting-to-know-pastor-roger-cha"
type input "Getting to Know Pastor Roger 'Chap"
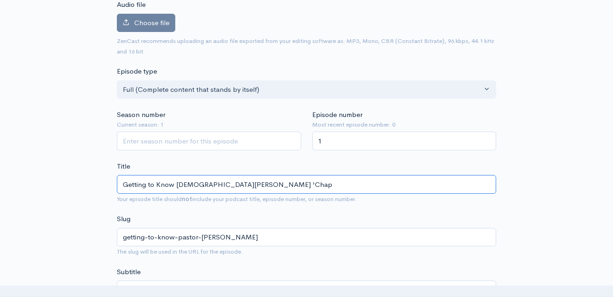
type input "getting-to-know-pastor-roger-chap"
type input "Getting to Know Pastor Roger 'Chap' W"
type input "getting-to-know-pastor-roger-chap-w"
type input "Getting to Know Pastor Roger 'Chap' Wo"
type input "getting-to-know-pastor-roger-chap-wo"
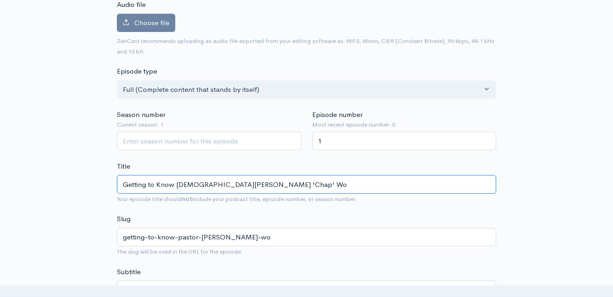
type input "Getting to Know Pastor Roger 'Chap' Woo"
type input "getting-to-know-pastor-roger-chap-woo"
type input "Getting to Know Pastor Roger 'Chap' Wood"
type input "getting-to-know-pastor-roger-chap-wood"
type input "Getting to Know Pastor Roger 'Chap' Woods"
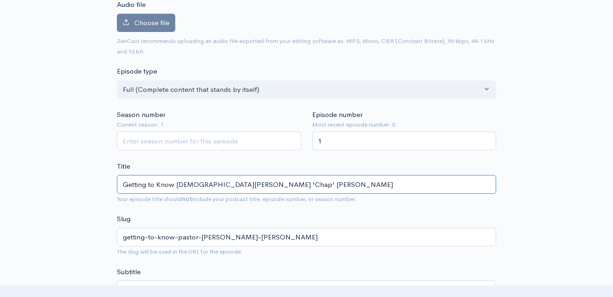
type input "getting-to-know-pastor-roger-chap-woods"
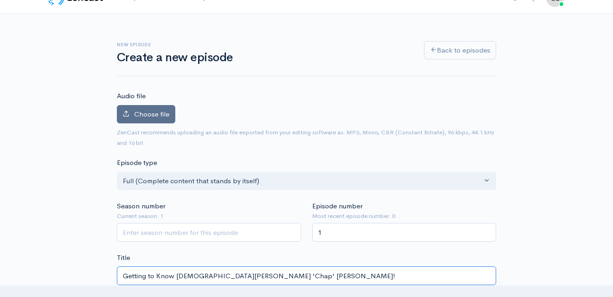
type input "Getting to Know Pastor Roger 'Chap' Woods!"
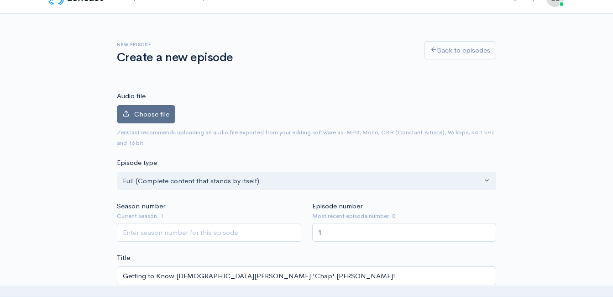
click at [164, 107] on label "Choose file" at bounding box center [146, 114] width 58 height 19
click at [0, 0] on input "Choose file" at bounding box center [0, 0] width 0 height 0
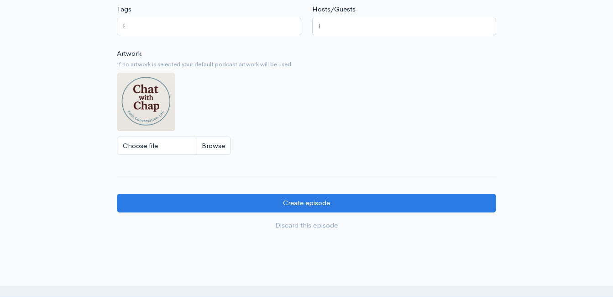
scroll to position [794, 0]
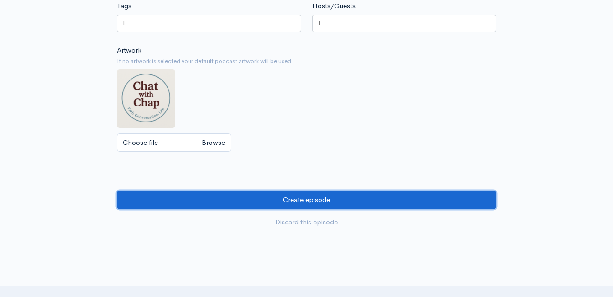
click at [222, 197] on input "Create episode" at bounding box center [306, 199] width 379 height 19
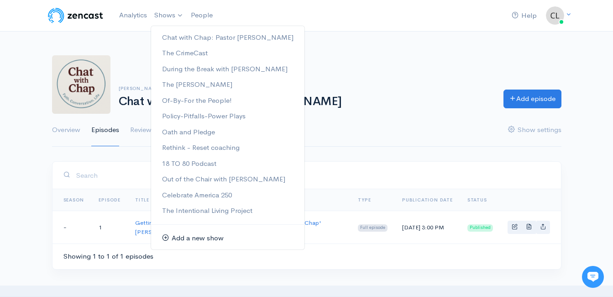
click at [181, 239] on link "Add a new show" at bounding box center [227, 238] width 153 height 16
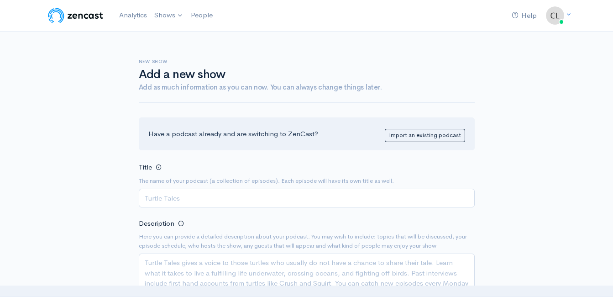
click at [275, 201] on input "Title" at bounding box center [307, 197] width 336 height 19
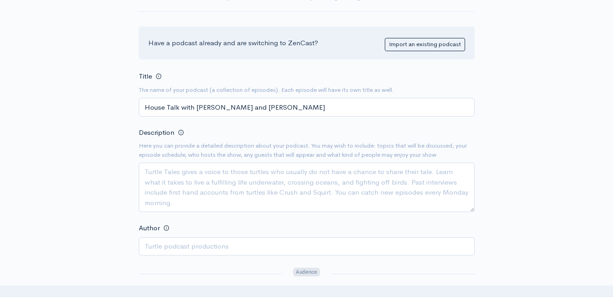
scroll to position [91, 0]
type input "House Talk with [PERSON_NAME] and [PERSON_NAME]"
click at [343, 140] on div "Description Here you can provide a detailed description about your podcast. You…" at bounding box center [307, 168] width 336 height 85
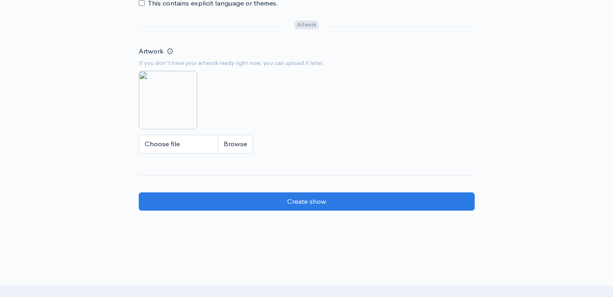
scroll to position [571, 0]
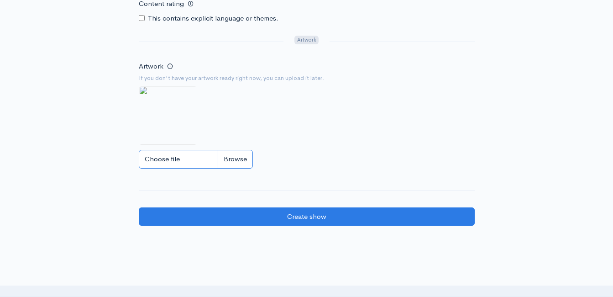
click at [232, 162] on input "Choose file" at bounding box center [196, 159] width 114 height 19
type input "C:\fakepath\logo.png"
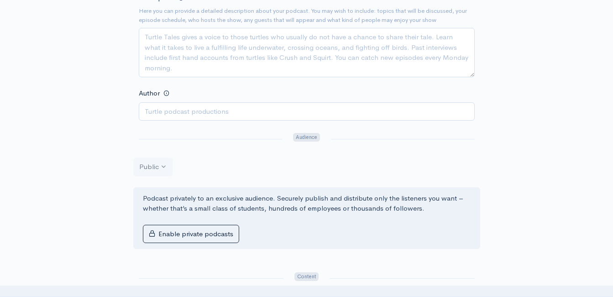
scroll to position [206, 0]
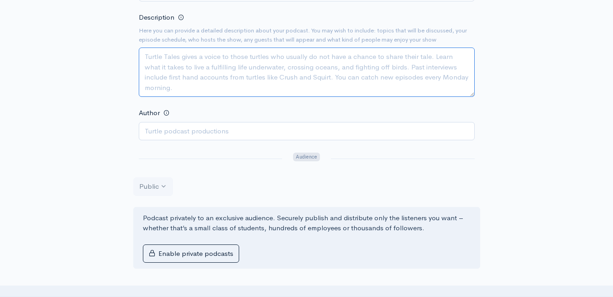
click at [244, 52] on textarea "Description" at bounding box center [307, 71] width 336 height 49
type textarea "O"
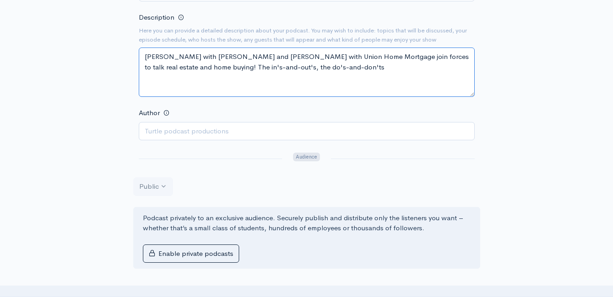
click at [356, 70] on textarea "[PERSON_NAME] with [PERSON_NAME] and [PERSON_NAME] with Union Home Mortgage joi…" at bounding box center [307, 71] width 336 height 49
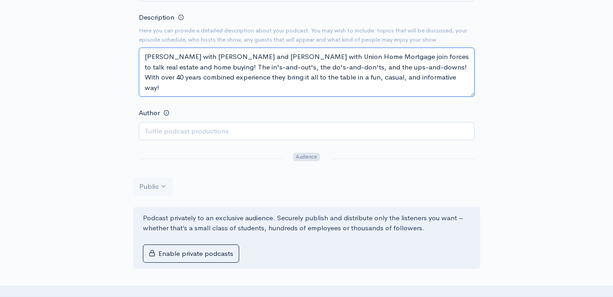
click at [145, 55] on textarea "[PERSON_NAME] with [PERSON_NAME] and [PERSON_NAME] with Union Home Mortgage joi…" at bounding box center [307, 71] width 336 height 49
click at [284, 58] on textarea "Realtor [PERSON_NAME] with [PERSON_NAME] and [PERSON_NAME] with Union Home Mort…" at bounding box center [307, 71] width 336 height 49
click at [167, 58] on textarea "Realtor [PERSON_NAME] with [PERSON_NAME] and Mortgage Professional - [PERSON_NA…" at bounding box center [307, 71] width 336 height 49
type textarea "Realtor - [PERSON_NAME] with [PERSON_NAME] and Mortgage Professional -[PERSON_N…"
drag, startPoint x: 253, startPoint y: 91, endPoint x: 135, endPoint y: 54, distance: 124.3
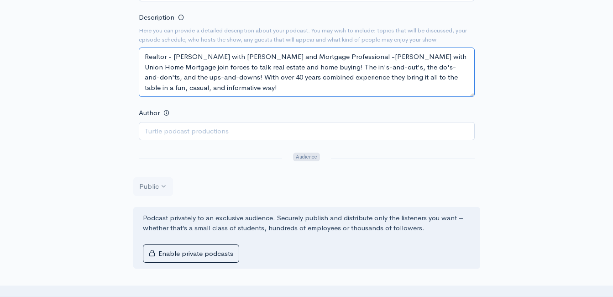
click at [135, 54] on div "New show Add a new show Add as much information as you can now. You can always …" at bounding box center [306, 224] width 347 height 797
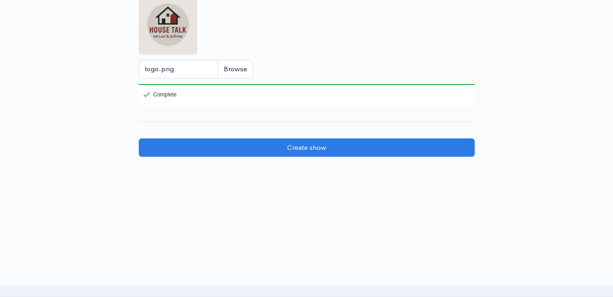
scroll to position [662, 0]
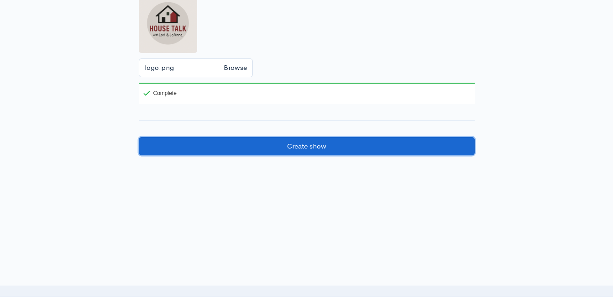
click at [268, 150] on input "Create show" at bounding box center [307, 146] width 336 height 19
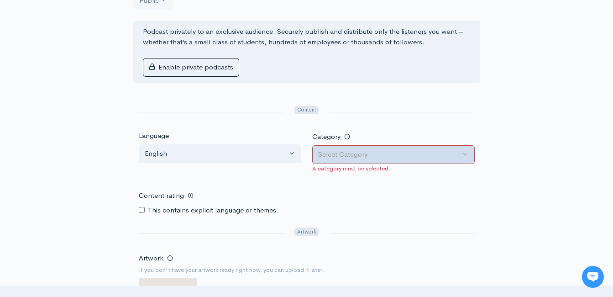
scroll to position [411, 0]
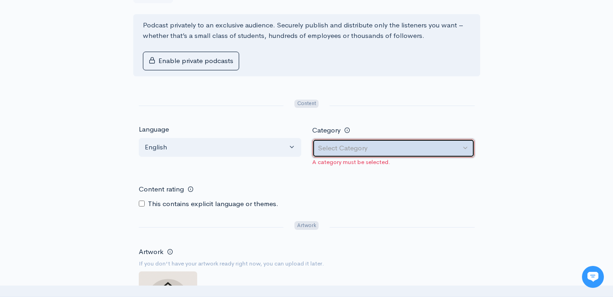
click at [337, 148] on div "Select Category" at bounding box center [389, 148] width 142 height 10
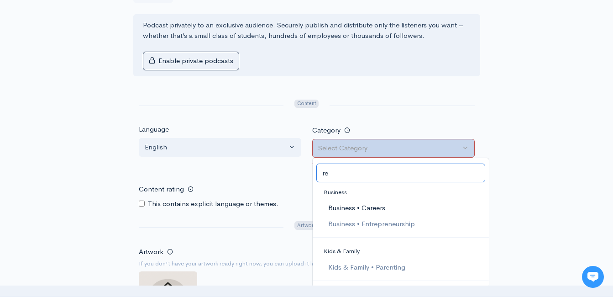
type input "r"
type input "h"
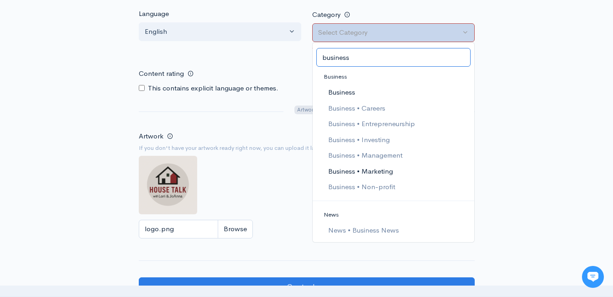
scroll to position [548, 0]
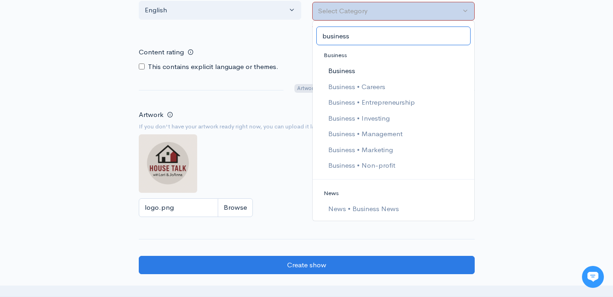
click at [397, 38] on input "business" at bounding box center [393, 35] width 154 height 19
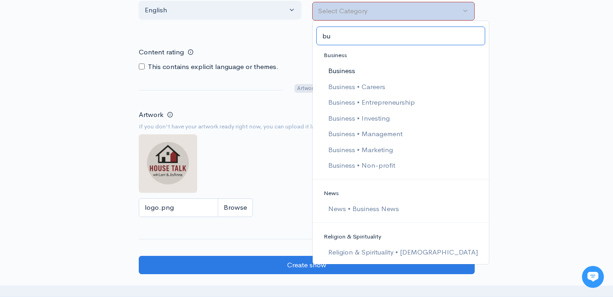
type input "b"
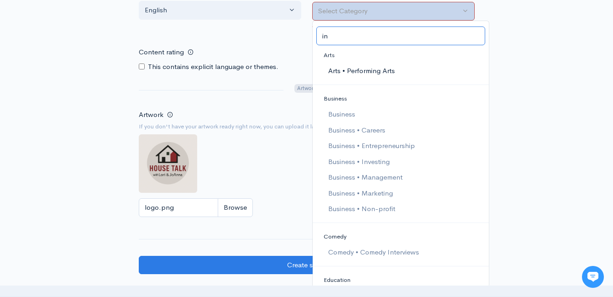
type input "i"
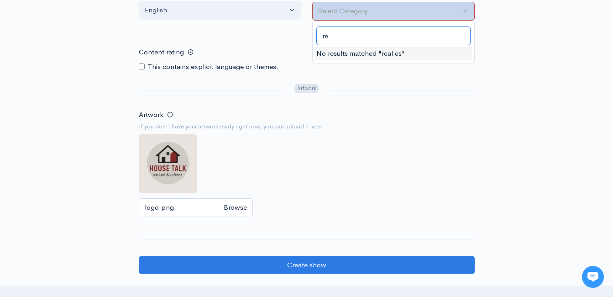
type input "r"
type input "h"
type input "l"
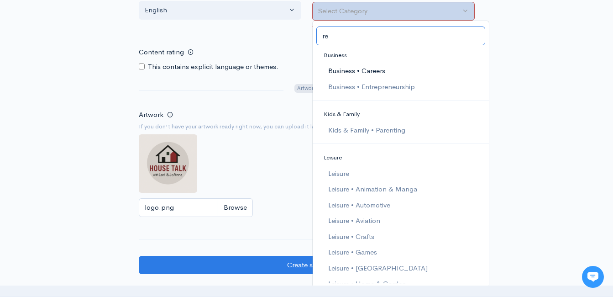
type input "r"
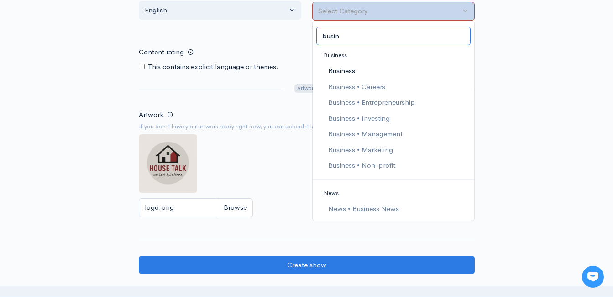
type input "busin"
click at [376, 101] on span "Business • Entrepreneurship" at bounding box center [371, 102] width 87 height 10
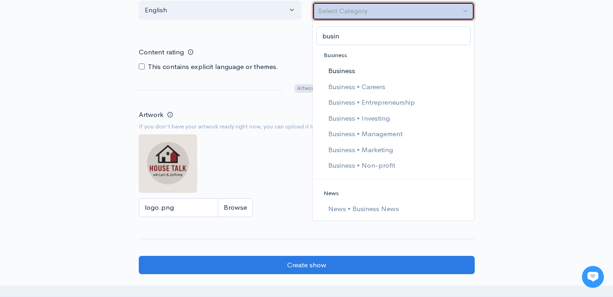
select select "Business > Entrepreneurship"
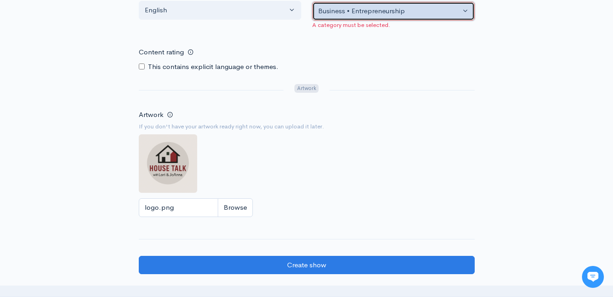
click at [421, 11] on div "Business • Entrepreneurship" at bounding box center [389, 11] width 142 height 10
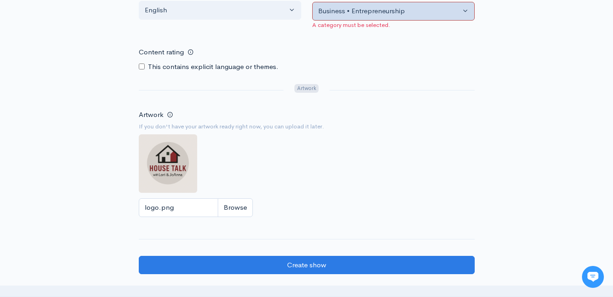
scroll to position [122, 0]
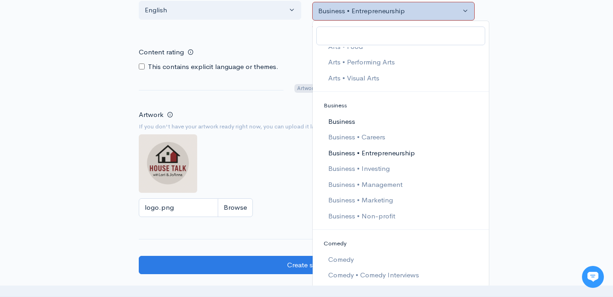
click at [370, 124] on link "Business" at bounding box center [401, 122] width 176 height 16
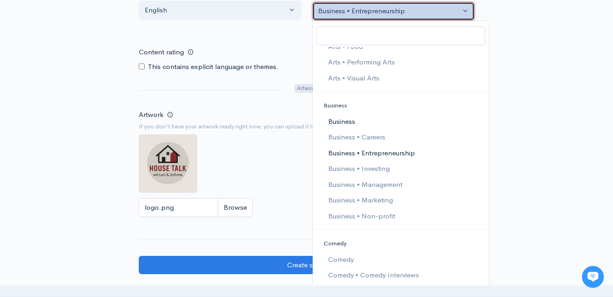
select select "Business"
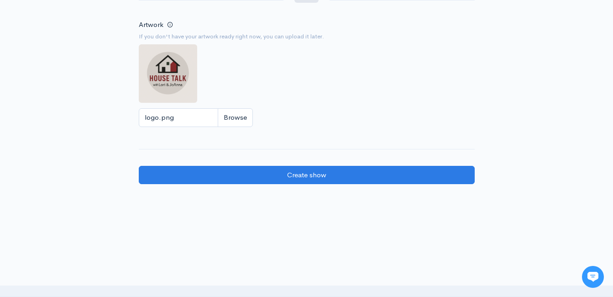
scroll to position [639, 0]
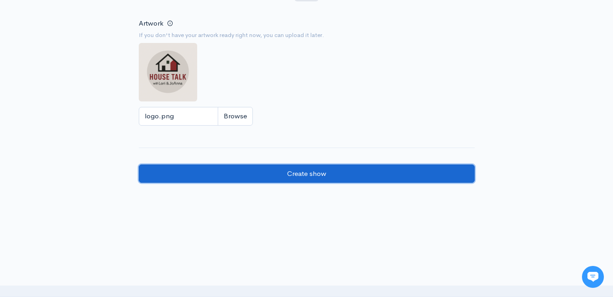
click at [337, 172] on input "Create show" at bounding box center [307, 173] width 336 height 19
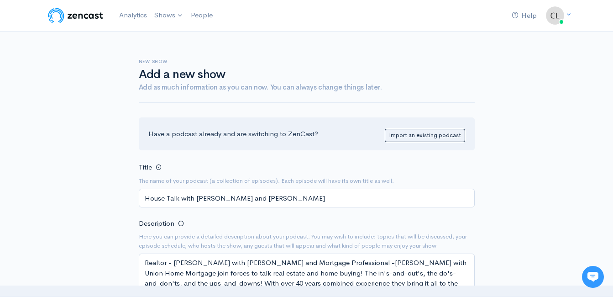
scroll to position [3, 0]
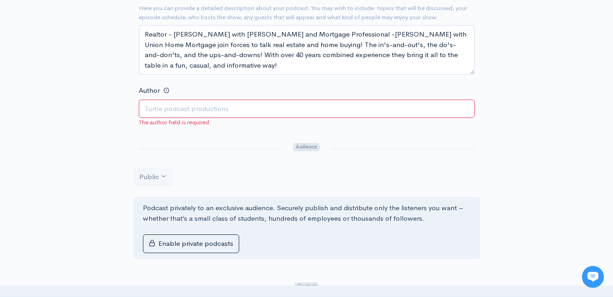
click at [285, 111] on input "Author" at bounding box center [307, 108] width 336 height 19
type input "[PERSON_NAME]"
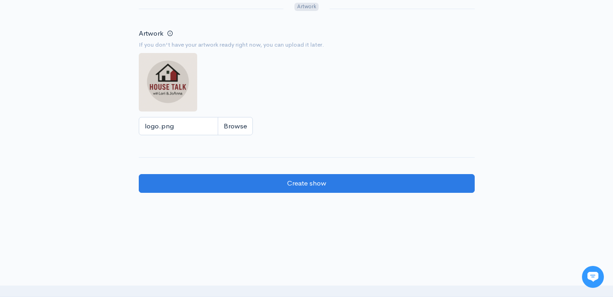
scroll to position [639, 0]
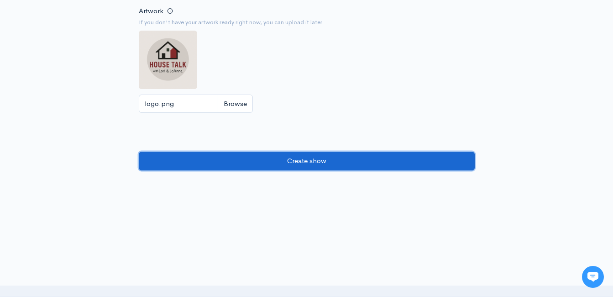
click at [335, 159] on input "Create show" at bounding box center [307, 161] width 336 height 19
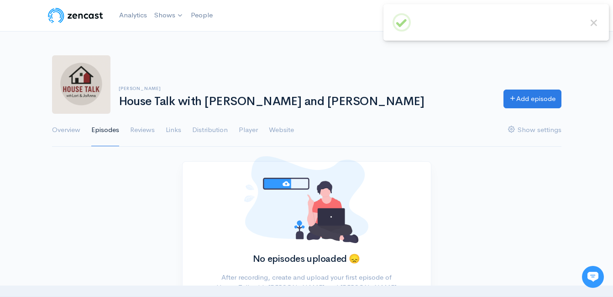
scroll to position [30, 0]
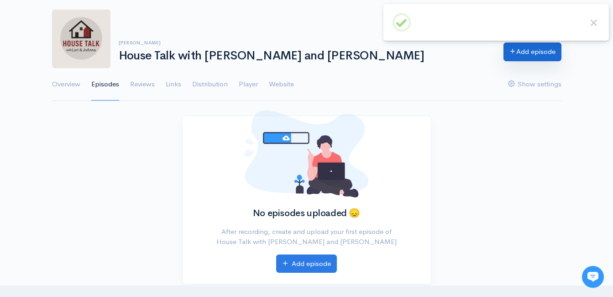
click at [511, 56] on link "Add episode" at bounding box center [532, 51] width 58 height 19
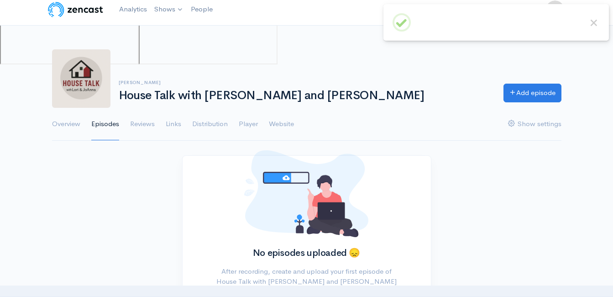
scroll to position [46, 0]
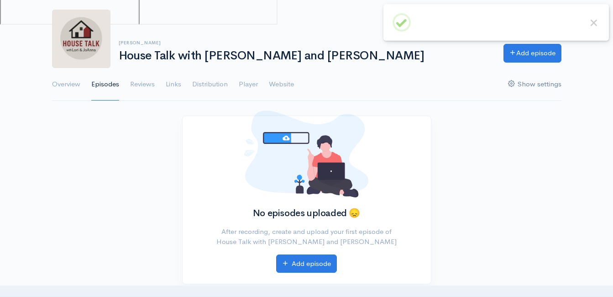
click at [531, 85] on link "Show settings" at bounding box center [534, 84] width 53 height 33
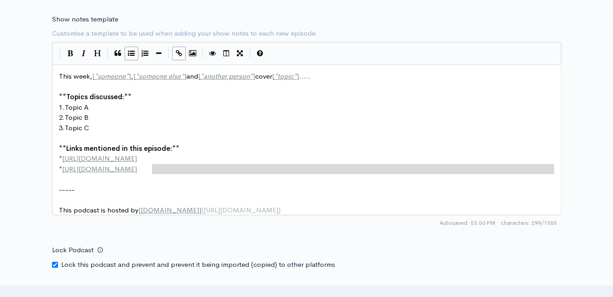
scroll to position [3, 0]
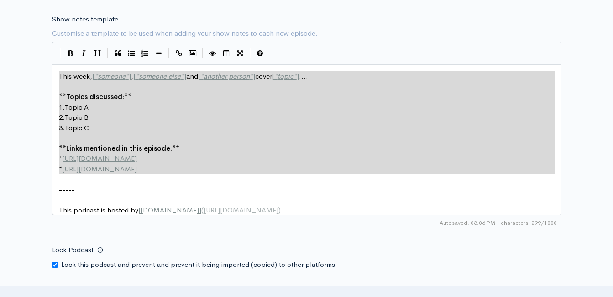
drag, startPoint x: 182, startPoint y: 173, endPoint x: 47, endPoint y: 59, distance: 176.4
type textarea "​This week, [*someone*], [*someone else*] and [*another person*] cover [*topic*…"
paste textarea
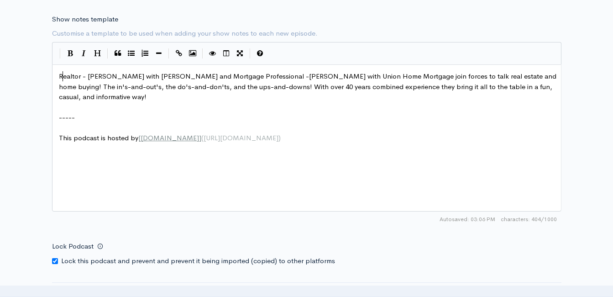
click at [61, 75] on span "Realtor - [PERSON_NAME] with [PERSON_NAME] and Mortgage Professional -[PERSON_N…" at bounding box center [308, 86] width 499 height 29
click at [54, 75] on div "x Realtor - Lori Montieth with Keller Williams and Mortgage Professional -JoAnn…" at bounding box center [306, 137] width 509 height 147
click at [57, 75] on pre "Realtor - Lori Montieth with Keller Williams and Mortgage Professional -JoAnna …" at bounding box center [310, 86] width 506 height 31
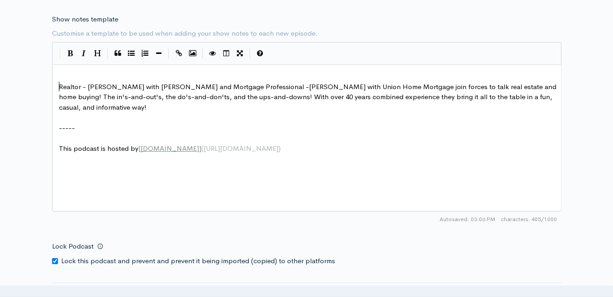
click at [131, 109] on pre "Realtor - Lori Montieth with Keller Williams and Mortgage Professional -JoAnna …" at bounding box center [310, 97] width 506 height 31
click at [90, 72] on pre "​" at bounding box center [310, 76] width 506 height 10
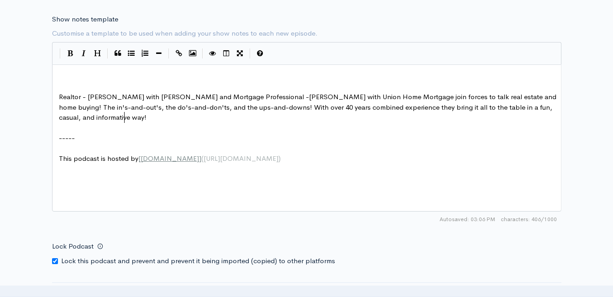
click at [134, 121] on pre "Realtor - Lori Montieth with Keller Williams and Mortgage Professional -JoAnna …" at bounding box center [310, 107] width 506 height 31
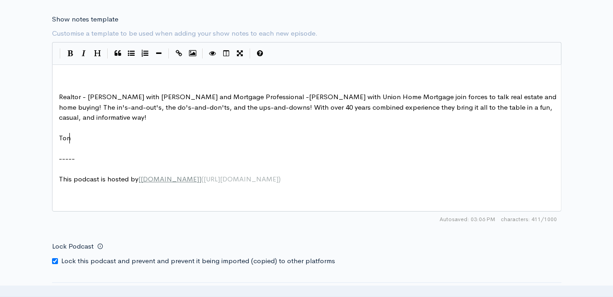
type textarea "Ton"
type textarea "contact Lori"
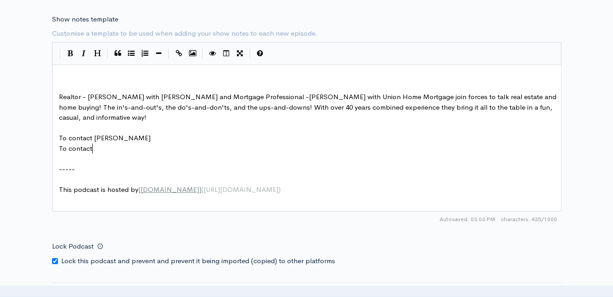
type textarea "To contact L"
type textarea "Joa"
type textarea "Anna:"
click at [106, 136] on pre "To contact Lori" at bounding box center [310, 138] width 506 height 10
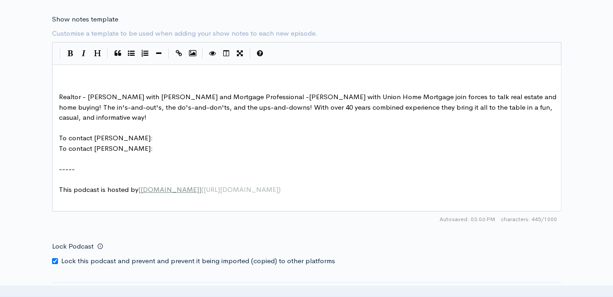
type textarea ":"
type textarea "​"
paste textarea
click at [142, 153] on pre "To contact JoAnna:" at bounding box center [310, 148] width 506 height 10
type textarea "​"
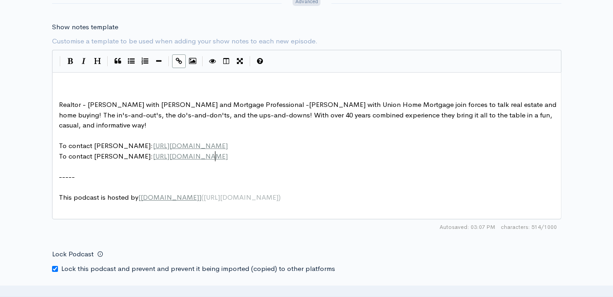
scroll to position [1270, 0]
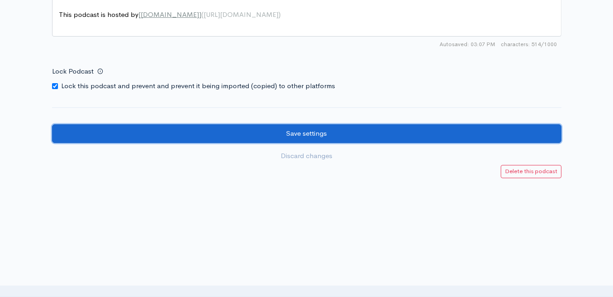
click at [252, 138] on input "Save settings" at bounding box center [306, 133] width 509 height 19
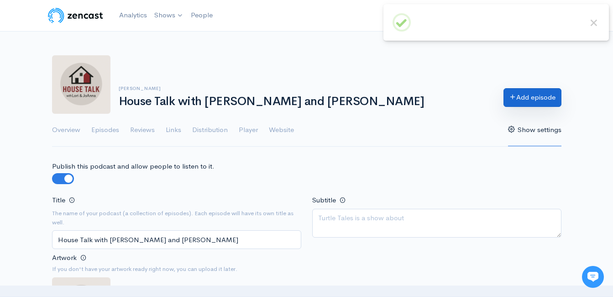
click at [524, 104] on link "Add episode" at bounding box center [532, 97] width 58 height 19
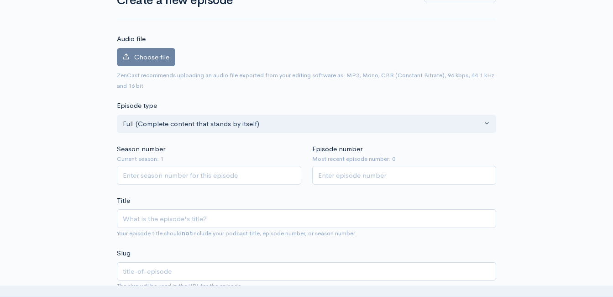
scroll to position [91, 0]
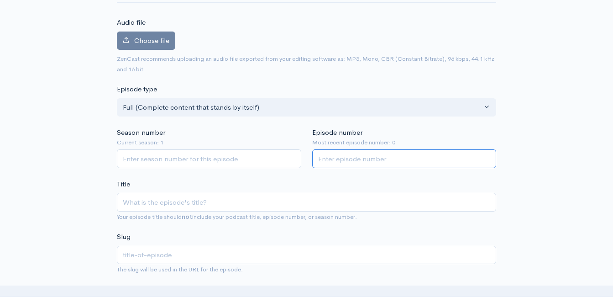
click at [334, 156] on input "Episode number" at bounding box center [404, 158] width 184 height 19
type input "1"
click at [256, 199] on input "Title" at bounding box center [306, 202] width 379 height 19
type input "L"
type input "l"
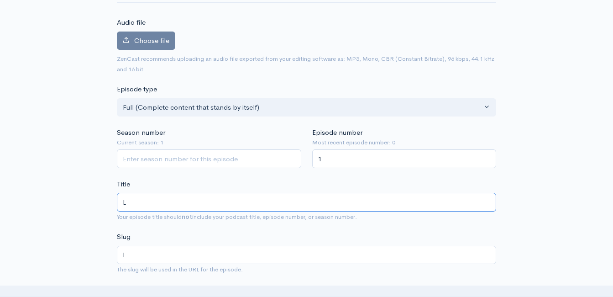
type input "Le"
type input "le"
type input "Let"
type input "let"
type input "Let's"
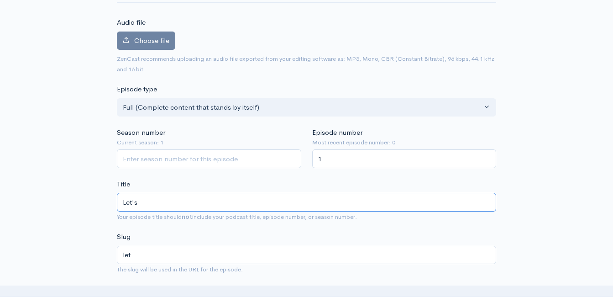
type input "lets"
type input "Let's M"
type input "lets-m"
type input "Let's Me"
type input "lets-me"
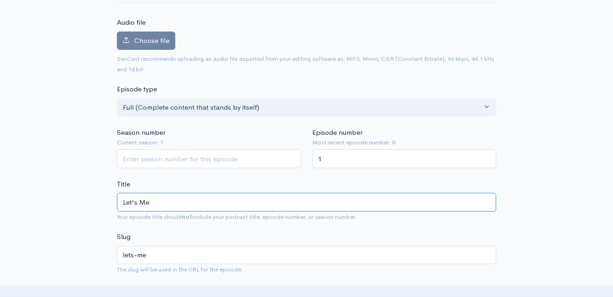
type input "Let's Mee"
type input "lets-mee"
type input "Let's Meet"
type input "lets-meet"
type input "Let's Meet L"
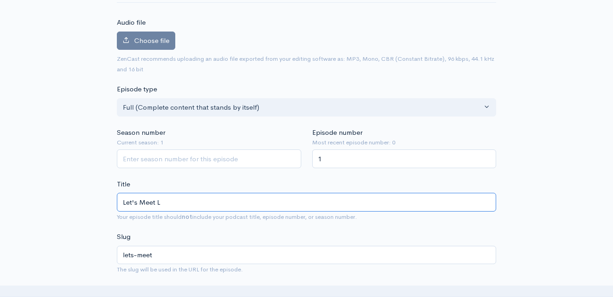
type input "lets-meet-l"
type input "Let's Meet Lo"
type input "lets-meet-lo"
type input "Let's Meet Lor"
type input "lets-meet-lor"
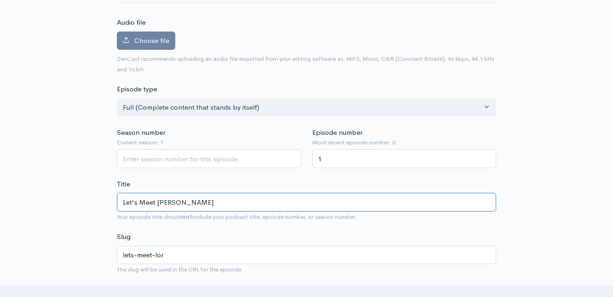
type input "Let's Meet Lori"
type input "lets-meet-lori"
type input "Let's Meet Lori an"
type input "lets-meet-lori-an"
type input "Let's Meet Lori and"
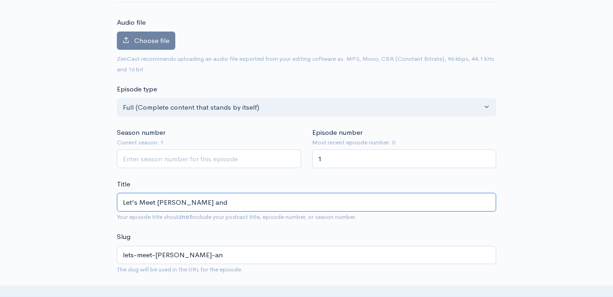
type input "lets-meet-lori-and"
type input "Let's Meet Lori and J"
type input "lets-meet-lori-and-j"
type input "Let's Meet Lori and Jo"
type input "lets-meet-lori-and-jo"
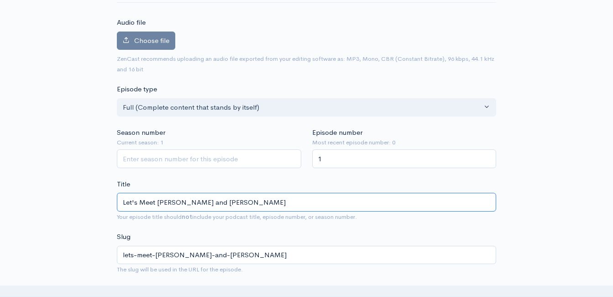
type input "Let's Meet Lori and JoA"
type input "lets-meet-lori-and-joa"
type input "Let's Meet Lori and JoAn"
type input "lets-meet-lori-and-joan"
type input "Let's Meet Lori and JoAnn"
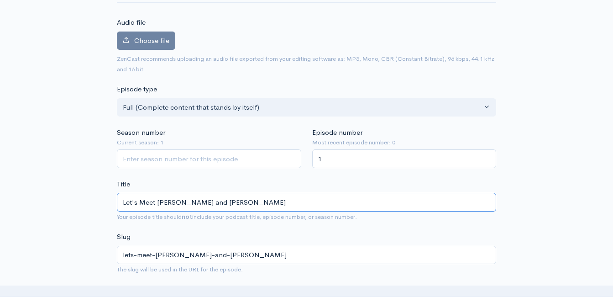
type input "lets-meet-lori-and-joann"
type input "Let's Meet Lori and JoAnna"
type input "lets-meet-lori-and-joanna"
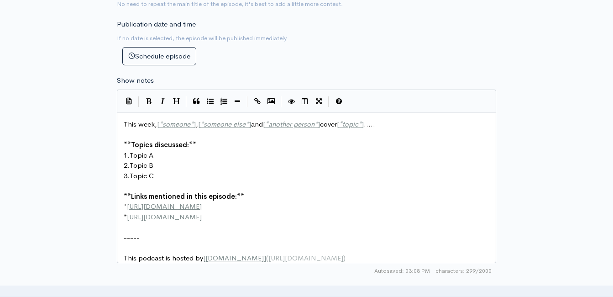
scroll to position [456, 0]
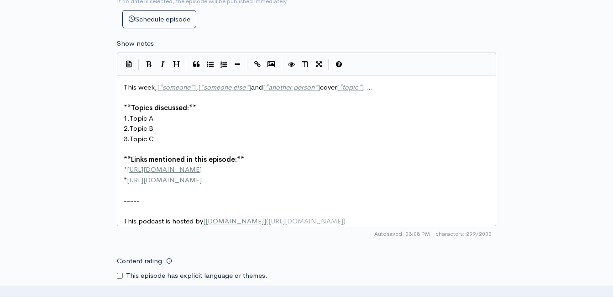
type input "Let's Meet [PERSON_NAME] and [PERSON_NAME]!"
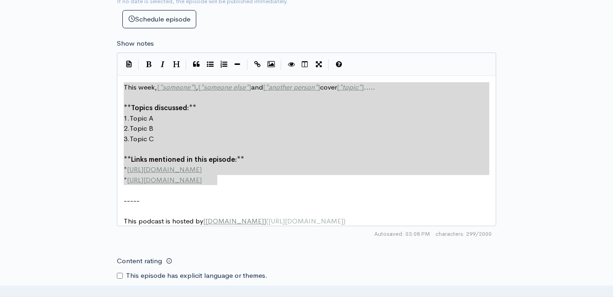
drag, startPoint x: 139, startPoint y: 118, endPoint x: 108, endPoint y: 78, distance: 51.0
type textarea "​This week, [*someone*], [*someone else*] and [*another person*] cover [*topic*…"
drag, startPoint x: 146, startPoint y: 99, endPoint x: 135, endPoint y: 118, distance: 22.5
drag, startPoint x: 227, startPoint y: 178, endPoint x: 117, endPoint y: 84, distance: 144.4
type textarea "​This week, [*someone*], [*someone else*] and [*another person*] cover [*topic*…"
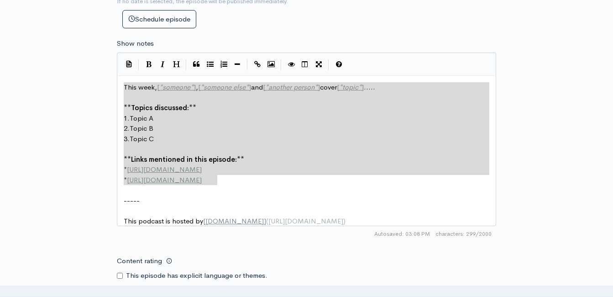
paste textarea
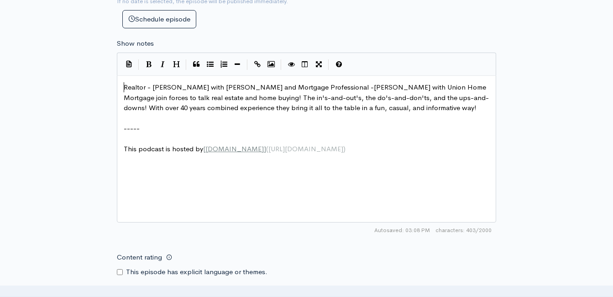
click at [124, 86] on span "Realtor - Lori Montieth with Keller Williams and Mortgage Professional -JoAnna …" at bounding box center [306, 97] width 365 height 29
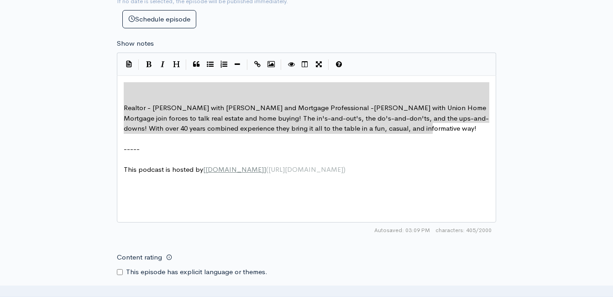
drag, startPoint x: 431, startPoint y: 127, endPoint x: 114, endPoint y: 79, distance: 321.2
type textarea "​ Realtor - Lori Montieth with Keller Williams and Mortgage Professional -JoAnn…"
paste textarea
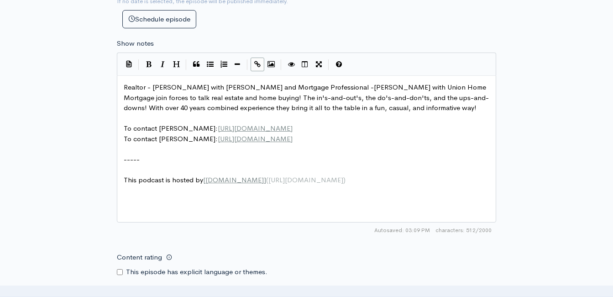
click at [125, 87] on span "Realtor - Lori Montieth with Keller Williams and Mortgage Professional -JoAnna …" at bounding box center [306, 97] width 365 height 29
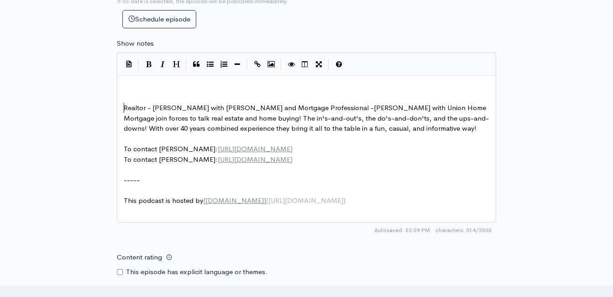
click at [131, 83] on pre "​" at bounding box center [310, 87] width 376 height 10
type textarea "Let's m"
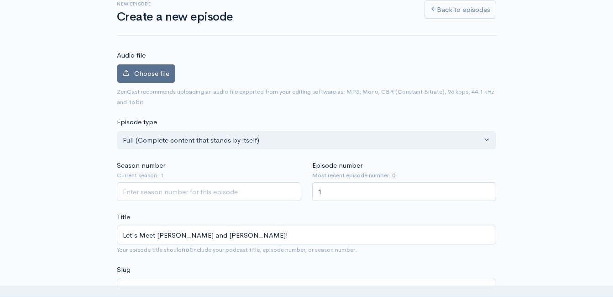
scroll to position [46, 0]
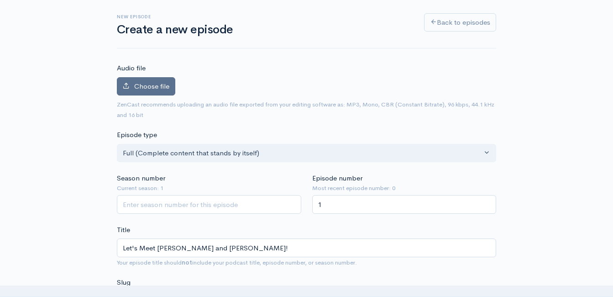
type textarea "eet Lori and JoAnna!"
click at [136, 88] on span "Choose file" at bounding box center [151, 86] width 35 height 9
click at [0, 0] on input "Choose file" at bounding box center [0, 0] width 0 height 0
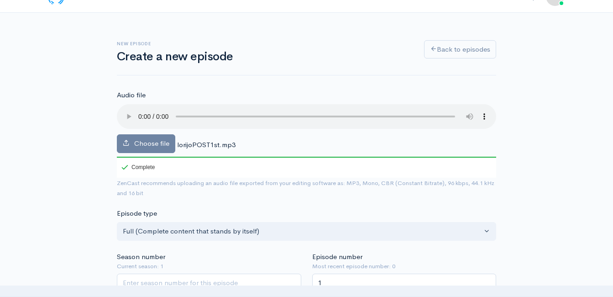
scroll to position [0, 0]
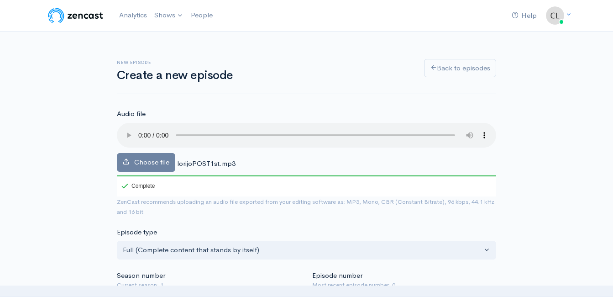
drag, startPoint x: 550, startPoint y: 120, endPoint x: 555, endPoint y: 121, distance: 5.3
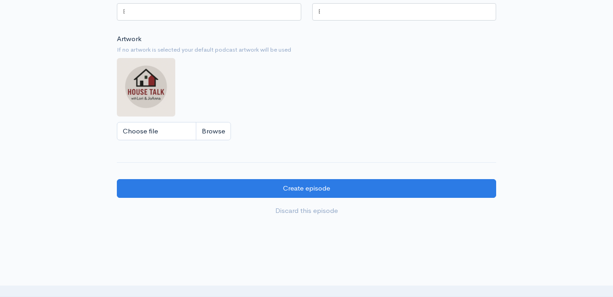
scroll to position [821, 0]
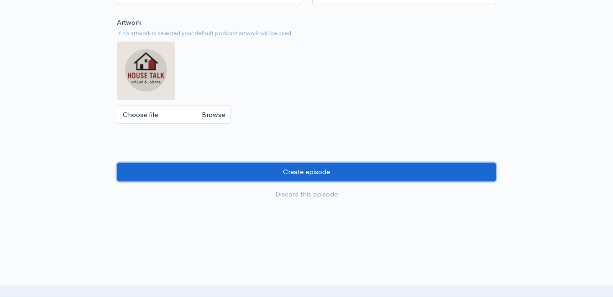
click at [264, 175] on input "Create episode" at bounding box center [306, 171] width 379 height 19
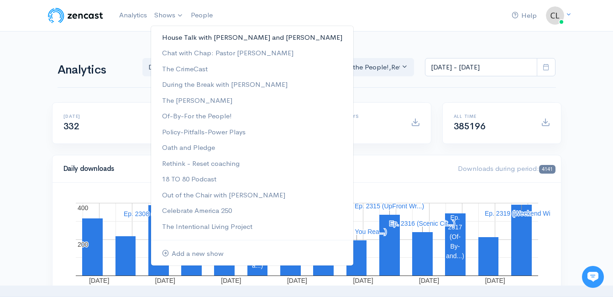
click at [177, 40] on link "House Talk with [PERSON_NAME] and [PERSON_NAME]" at bounding box center [252, 38] width 202 height 16
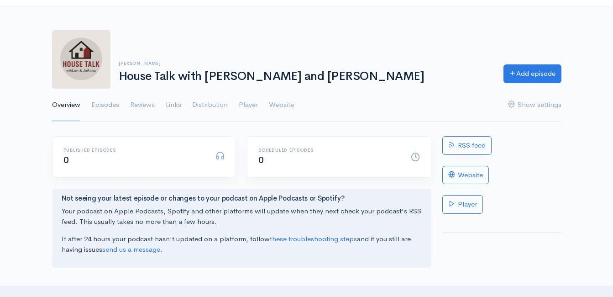
scroll to position [46, 0]
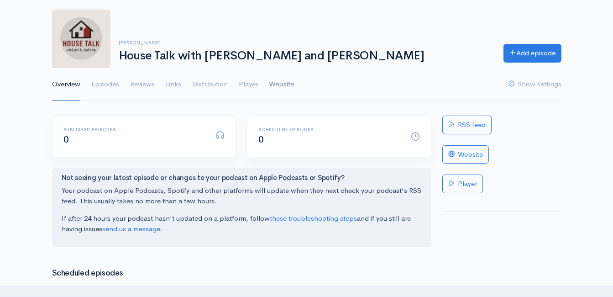
click at [289, 83] on link "Website" at bounding box center [281, 84] width 25 height 33
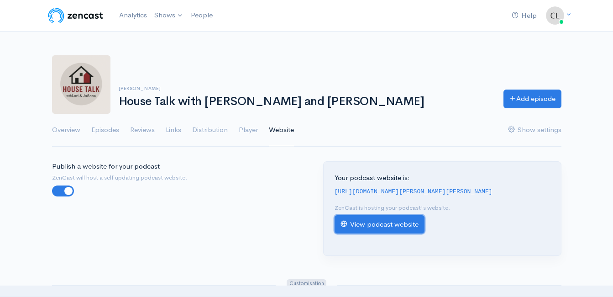
click at [366, 228] on link "View podcast website" at bounding box center [380, 224] width 90 height 19
click at [518, 131] on link "Show settings" at bounding box center [534, 130] width 53 height 33
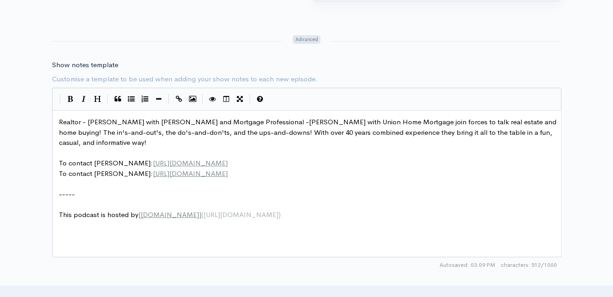
scroll to position [4, 0]
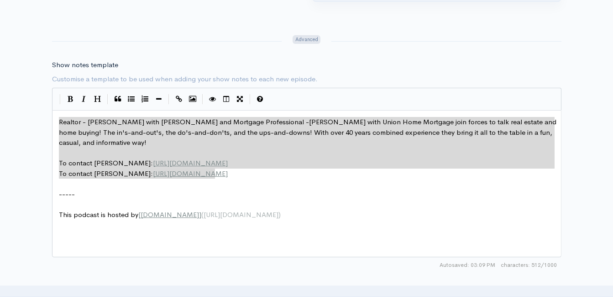
drag, startPoint x: 205, startPoint y: 169, endPoint x: 46, endPoint y: 121, distance: 166.2
type textarea "​Realtor - [PERSON_NAME] with [PERSON_NAME] and Mortgage Professional -[PERSON_…"
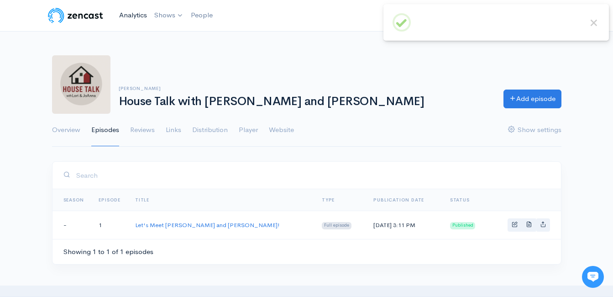
click at [138, 16] on link "Analytics" at bounding box center [132, 15] width 35 height 20
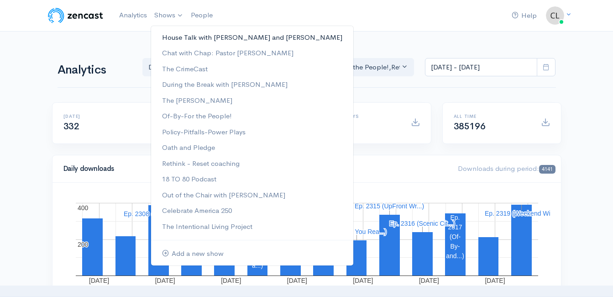
click at [177, 38] on link "House Talk with [PERSON_NAME] and [PERSON_NAME]" at bounding box center [252, 38] width 202 height 16
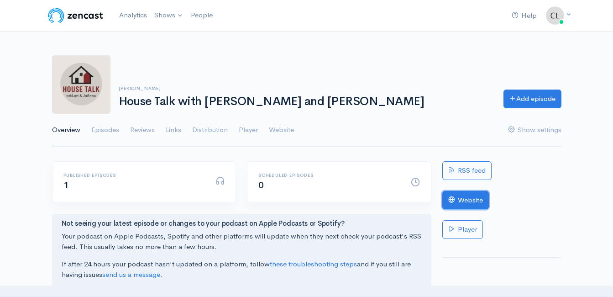
click at [477, 200] on link "Website" at bounding box center [465, 200] width 47 height 19
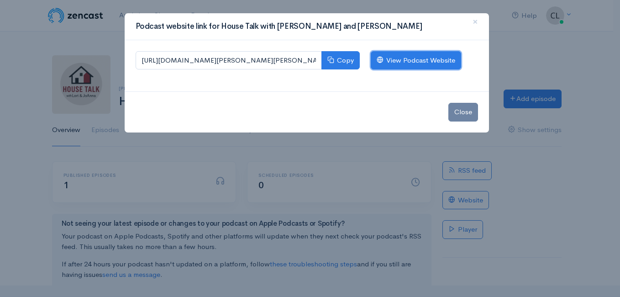
click at [413, 60] on link "View Podcast Website" at bounding box center [416, 60] width 90 height 19
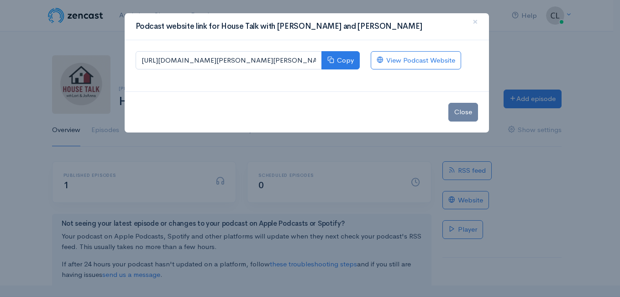
click at [101, 29] on div "Podcast website link for House Talk with [PERSON_NAME] and [PERSON_NAME] × [URL…" at bounding box center [310, 148] width 620 height 297
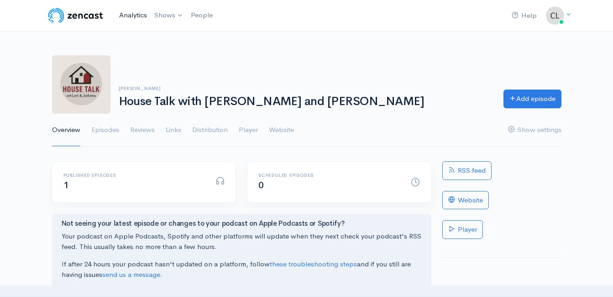
click at [137, 16] on link "Analytics" at bounding box center [132, 15] width 35 height 20
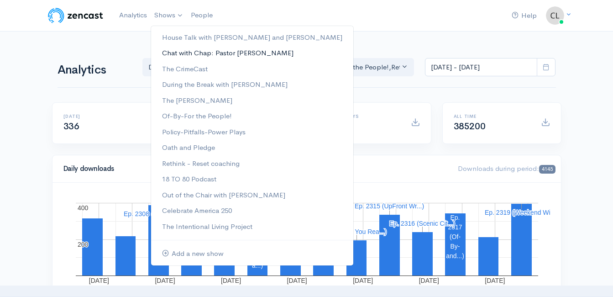
click at [180, 50] on link "Chat with Chap: Pastor [PERSON_NAME]" at bounding box center [252, 53] width 202 height 16
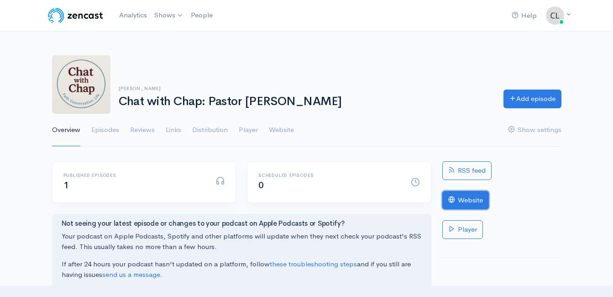
click at [480, 200] on link "Website" at bounding box center [465, 200] width 47 height 19
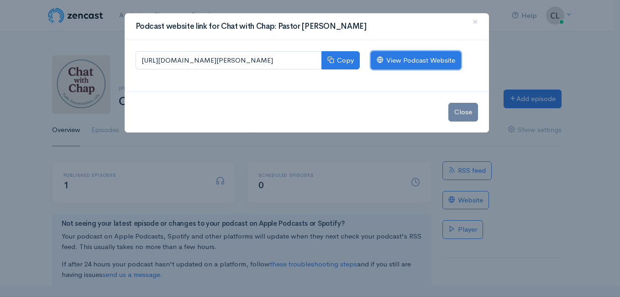
click at [407, 60] on link "View Podcast Website" at bounding box center [416, 60] width 90 height 19
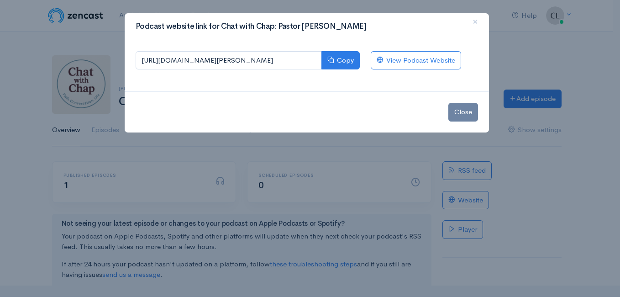
drag, startPoint x: 104, startPoint y: 43, endPoint x: 107, endPoint y: 37, distance: 7.1
click at [105, 43] on div "Podcast website link for Chat with Chap: Pastor [PERSON_NAME] × [URL][DOMAIN_NA…" at bounding box center [310, 148] width 620 height 297
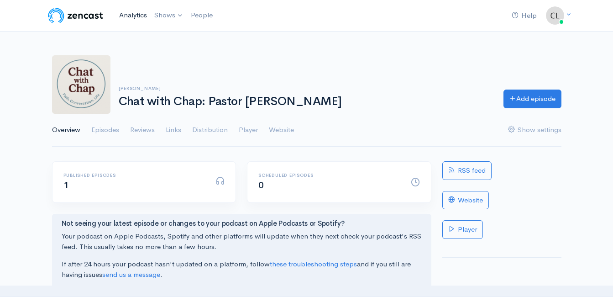
click at [130, 10] on link "Analytics" at bounding box center [132, 15] width 35 height 20
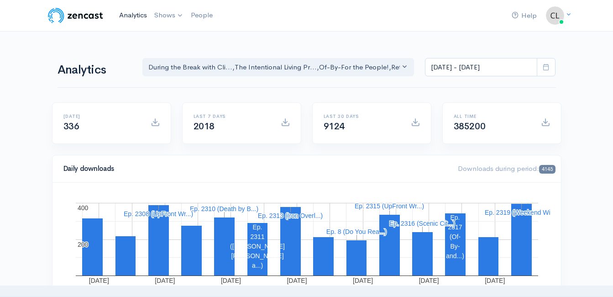
click at [136, 15] on link "Analytics" at bounding box center [132, 15] width 35 height 20
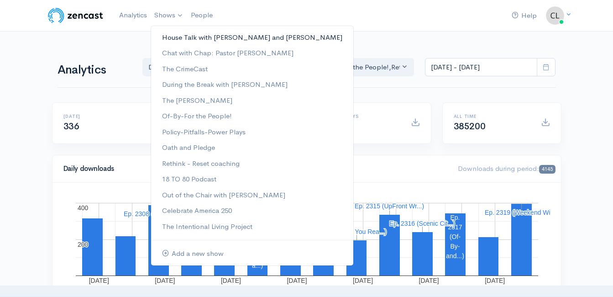
click at [168, 37] on link "House Talk with [PERSON_NAME] and [PERSON_NAME]" at bounding box center [252, 38] width 202 height 16
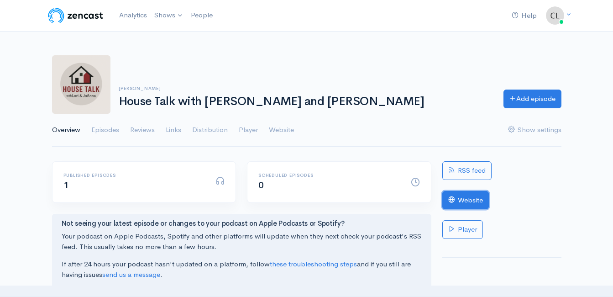
click at [475, 203] on link "Website" at bounding box center [465, 200] width 47 height 19
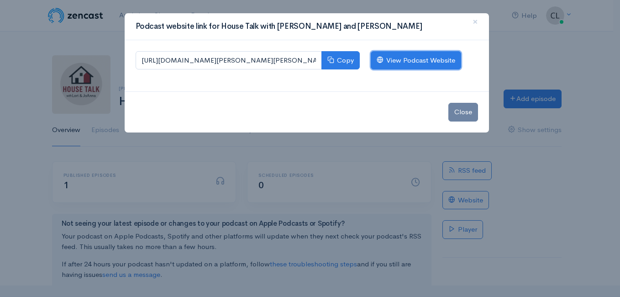
click at [407, 64] on link "View Podcast Website" at bounding box center [416, 60] width 90 height 19
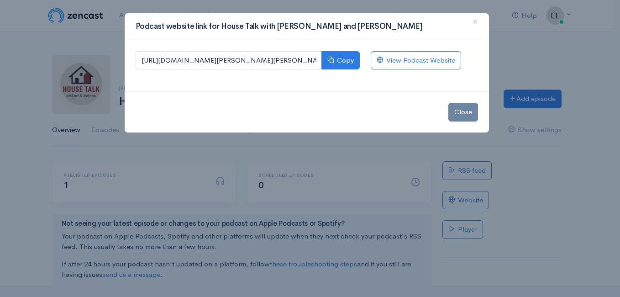
click at [76, 60] on div "Podcast website link for House Talk with [PERSON_NAME] and [PERSON_NAME] × [URL…" at bounding box center [310, 148] width 620 height 297
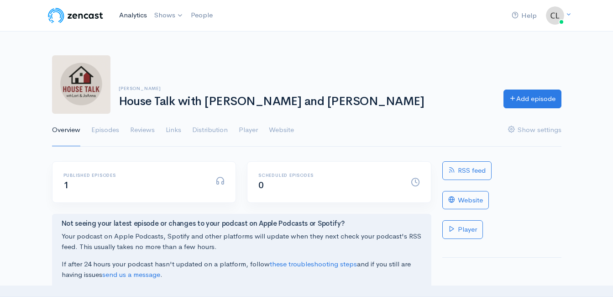
click at [134, 18] on link "Analytics" at bounding box center [132, 15] width 35 height 20
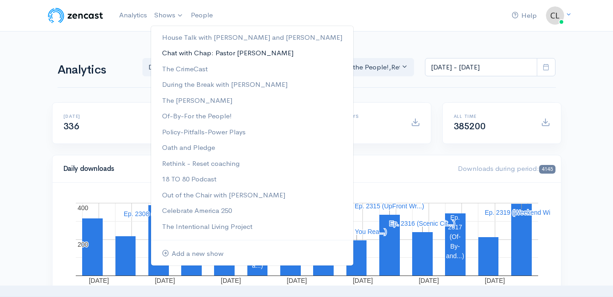
click at [174, 58] on link "Chat with Chap: Pastor [PERSON_NAME]" at bounding box center [252, 53] width 202 height 16
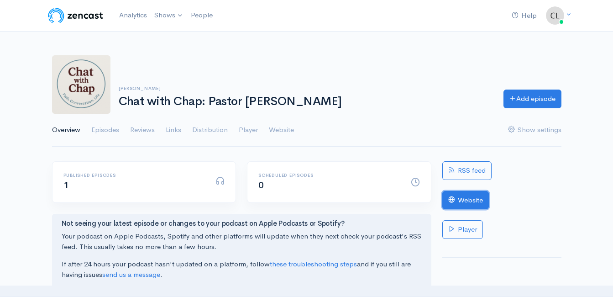
click at [455, 204] on link "Website" at bounding box center [465, 200] width 47 height 19
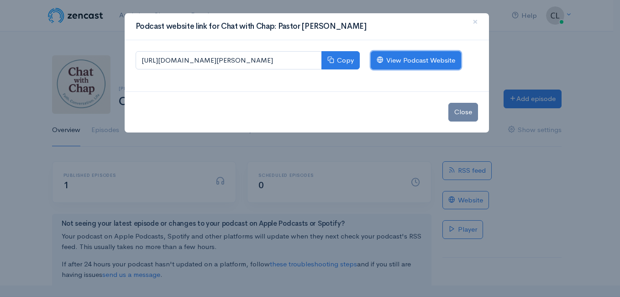
click at [437, 63] on link "View Podcast Website" at bounding box center [416, 60] width 90 height 19
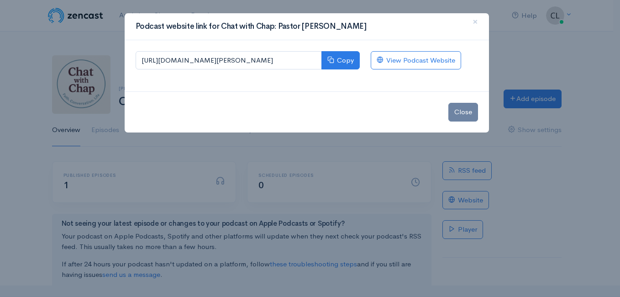
drag, startPoint x: 110, startPoint y: 41, endPoint x: 123, endPoint y: 26, distance: 19.8
click at [111, 38] on div "Podcast website link for Chat with Chap: Pastor [PERSON_NAME] × [URL][DOMAIN_NA…" at bounding box center [310, 148] width 620 height 297
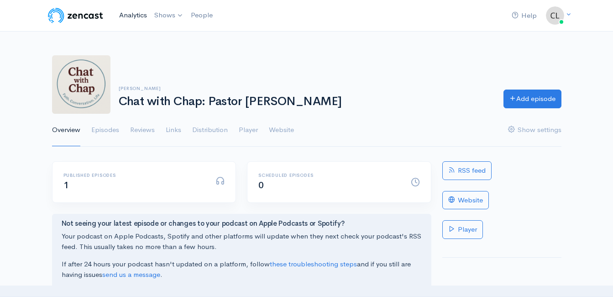
click at [127, 17] on link "Analytics" at bounding box center [132, 15] width 35 height 20
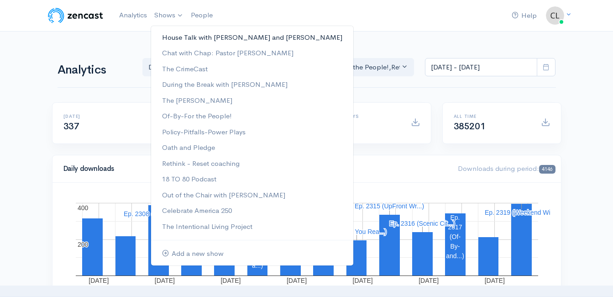
click at [173, 38] on link "House Talk with [PERSON_NAME] and [PERSON_NAME]" at bounding box center [252, 38] width 202 height 16
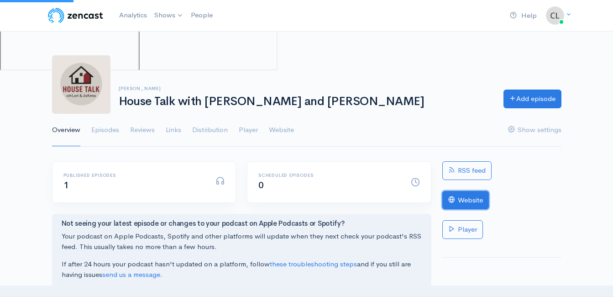
click at [477, 199] on link "Website" at bounding box center [465, 200] width 47 height 19
click at [468, 198] on link "Website" at bounding box center [465, 200] width 47 height 19
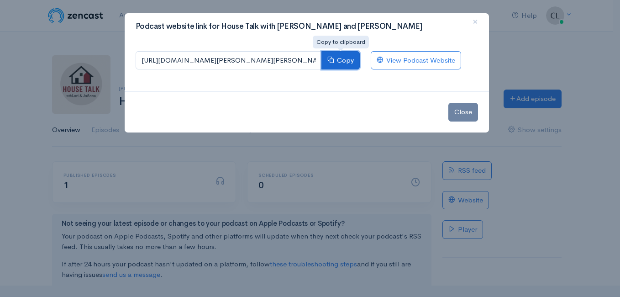
click at [347, 58] on button "Copy" at bounding box center [340, 60] width 38 height 19
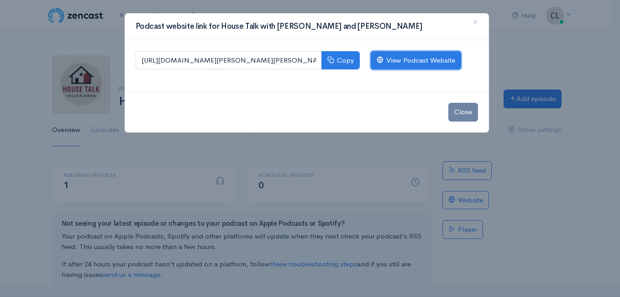
click at [434, 61] on link "View Podcast Website" at bounding box center [416, 60] width 90 height 19
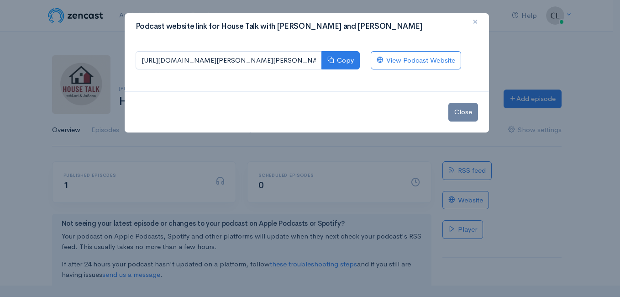
click at [474, 21] on span "×" at bounding box center [474, 21] width 5 height 13
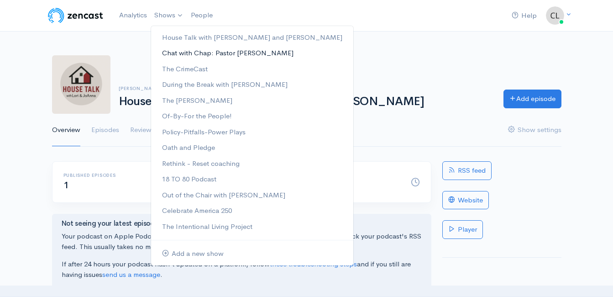
click at [180, 51] on link "Chat with Chap: Pastor [PERSON_NAME]" at bounding box center [252, 53] width 202 height 16
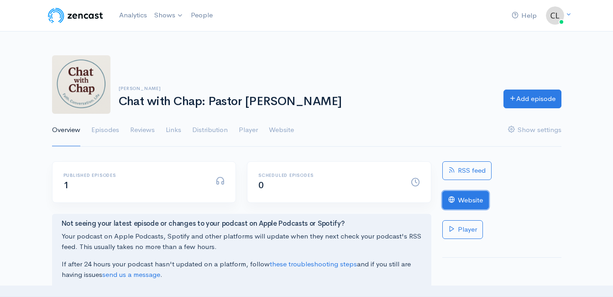
click at [463, 193] on link "Website" at bounding box center [465, 200] width 47 height 19
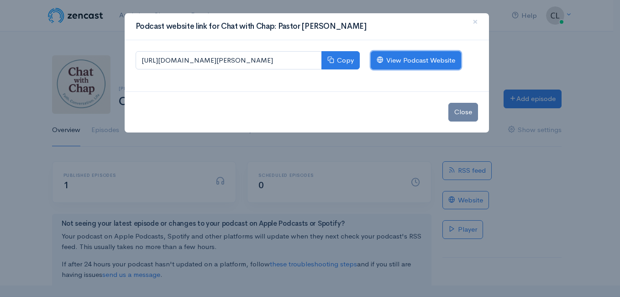
click at [408, 61] on link "View Podcast Website" at bounding box center [416, 60] width 90 height 19
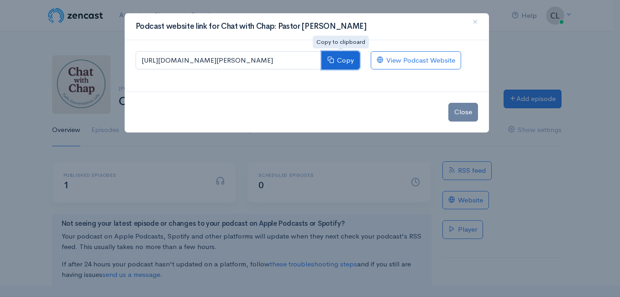
click at [338, 63] on button "Copy" at bounding box center [340, 60] width 38 height 19
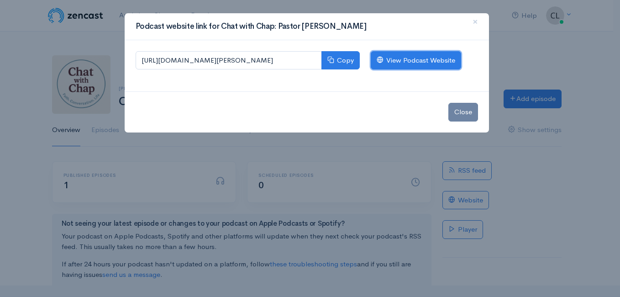
click at [420, 64] on link "View Podcast Website" at bounding box center [416, 60] width 90 height 19
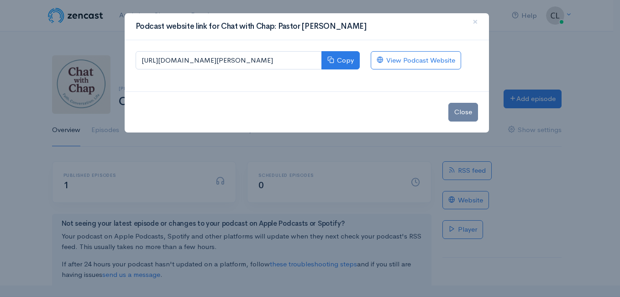
click at [121, 21] on div "Podcast website link for Chat with Chap: Pastor [PERSON_NAME] × [URL][DOMAIN_NA…" at bounding box center [310, 148] width 620 height 297
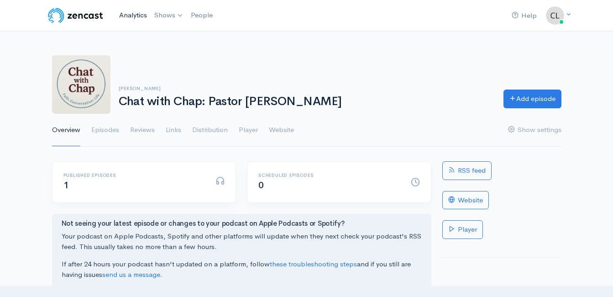
click at [126, 16] on link "Analytics" at bounding box center [132, 15] width 35 height 20
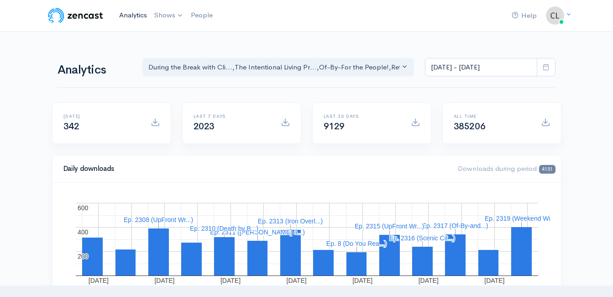
click at [144, 13] on link "Analytics" at bounding box center [132, 15] width 35 height 20
click at [128, 20] on link "Analytics" at bounding box center [132, 15] width 35 height 20
